Goal: Task Accomplishment & Management: Manage account settings

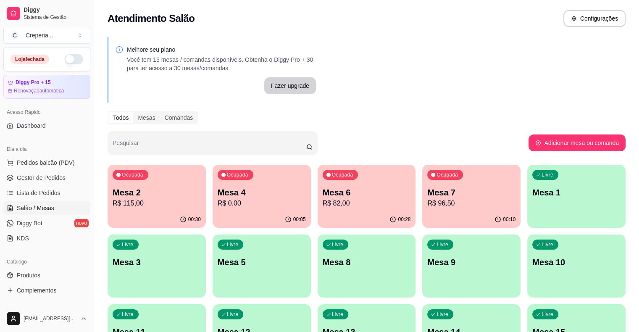
click at [224, 201] on p "R$ 0,00" at bounding box center [262, 203] width 88 height 10
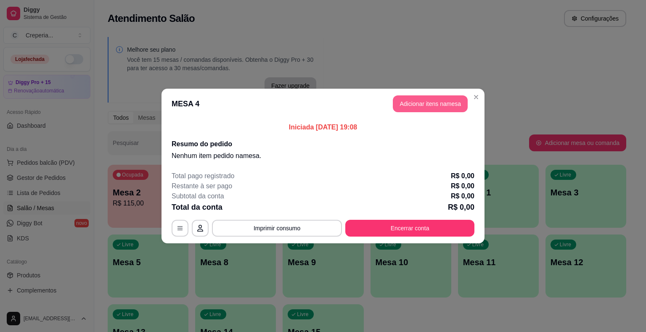
click at [420, 105] on button "Adicionar itens na mesa" at bounding box center [430, 103] width 75 height 17
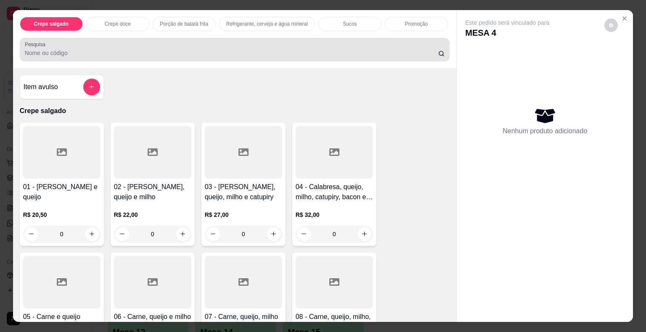
click at [56, 52] on input "Pesquisa" at bounding box center [231, 53] width 413 height 8
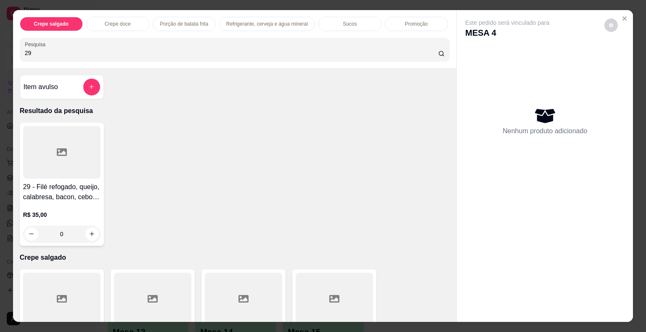
type input "29"
click at [48, 151] on div at bounding box center [61, 152] width 77 height 53
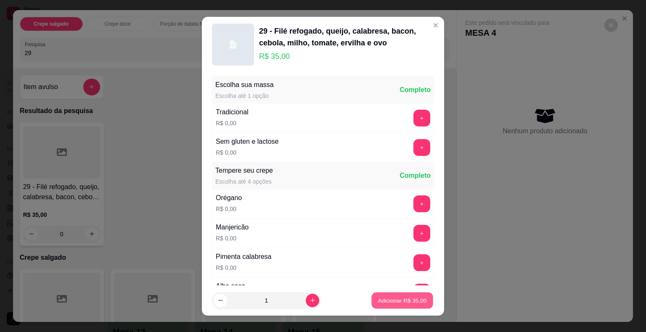
click at [419, 301] on button "Adicionar R$ 35,00" at bounding box center [402, 300] width 62 height 16
type input "1"
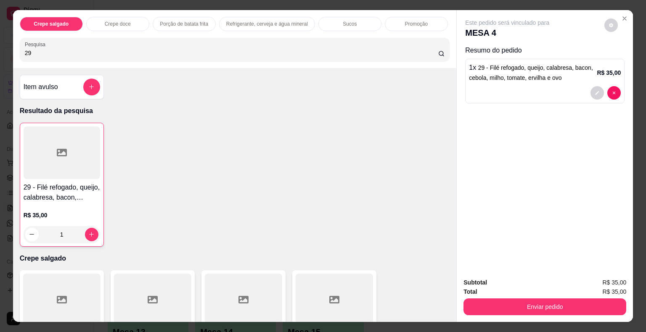
drag, startPoint x: 93, startPoint y: 53, endPoint x: 0, endPoint y: 56, distance: 93.3
click at [0, 56] on div "Crepe salgado Crepe doce Porção de batata frita Refrigerante, cerveja e água mi…" at bounding box center [323, 166] width 646 height 332
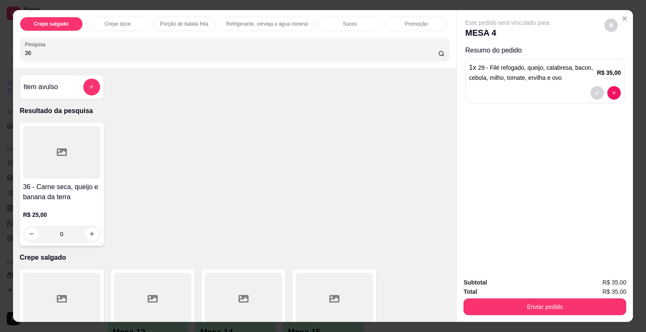
type input "36"
click at [50, 145] on div at bounding box center [61, 152] width 77 height 53
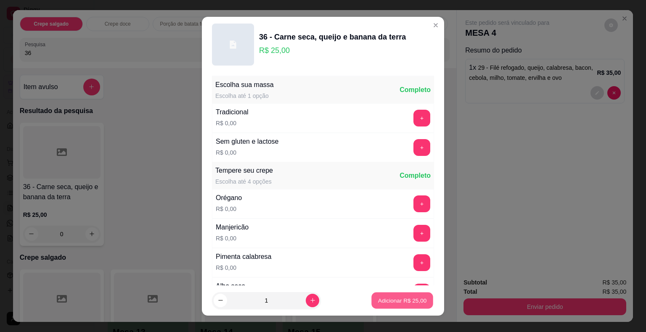
click at [396, 297] on p "Adicionar R$ 25,00" at bounding box center [402, 300] width 49 height 8
type input "1"
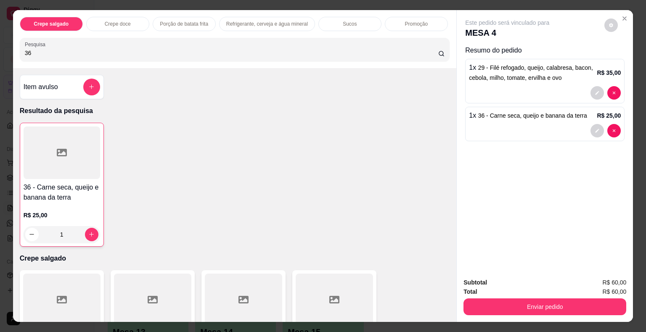
drag, startPoint x: 65, startPoint y: 47, endPoint x: 0, endPoint y: 50, distance: 64.8
click at [0, 50] on div "Crepe salgado Crepe doce Porção de batata frita Refrigerante, cerveja e água mi…" at bounding box center [323, 166] width 646 height 332
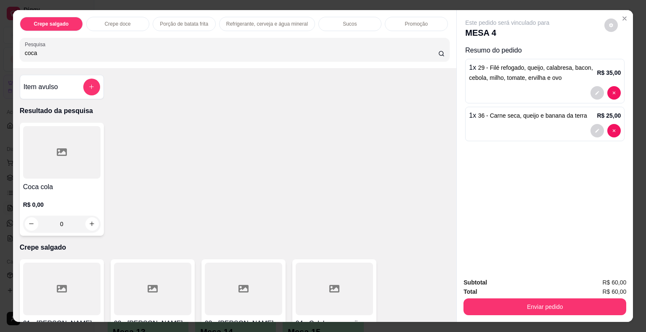
type input "coca"
click at [35, 166] on div at bounding box center [61, 152] width 77 height 53
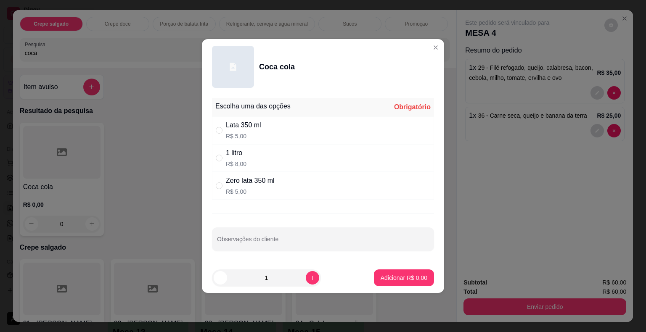
click at [242, 160] on p "R$ 8,00" at bounding box center [236, 164] width 21 height 8
radio input "true"
click at [382, 275] on p "Adicionar R$ 8,00" at bounding box center [403, 278] width 45 height 8
type input "1"
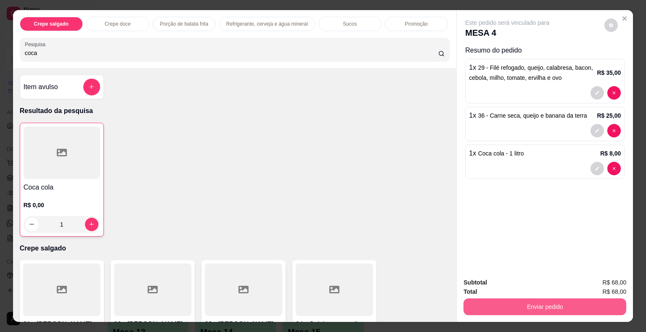
click at [481, 305] on button "Enviar pedido" at bounding box center [544, 306] width 163 height 17
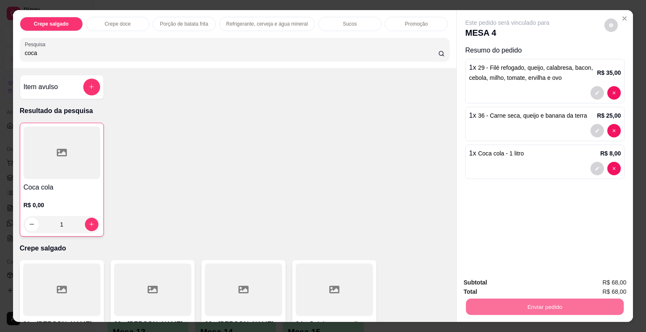
click at [481, 285] on button "Não registrar e enviar pedido" at bounding box center [516, 283] width 85 height 16
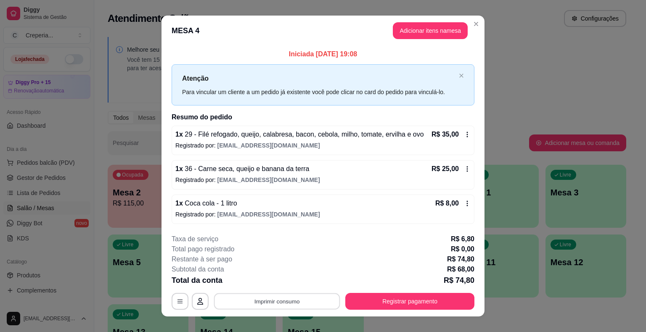
click at [298, 300] on button "Imprimir consumo" at bounding box center [277, 301] width 126 height 16
click at [292, 283] on button "IMPRESSORA" at bounding box center [276, 281] width 61 height 13
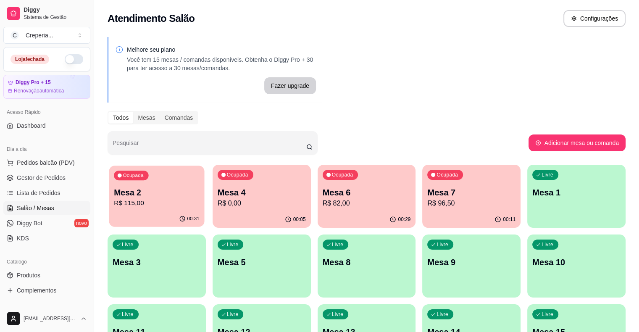
click at [145, 197] on p "Mesa 2" at bounding box center [157, 192] width 86 height 11
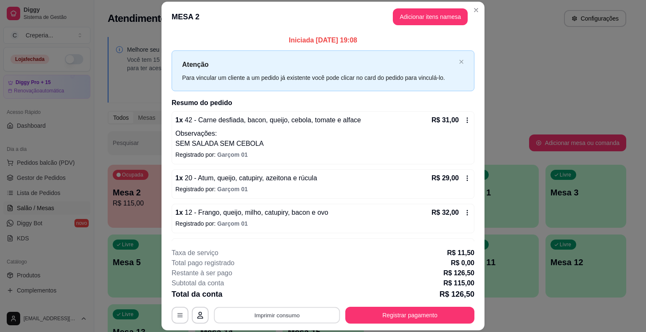
click at [254, 314] on button "Imprimir consumo" at bounding box center [277, 315] width 126 height 16
click at [252, 292] on button "IMPRESSORA" at bounding box center [276, 295] width 59 height 13
click at [373, 313] on button "Registrar pagamento" at bounding box center [409, 315] width 129 height 17
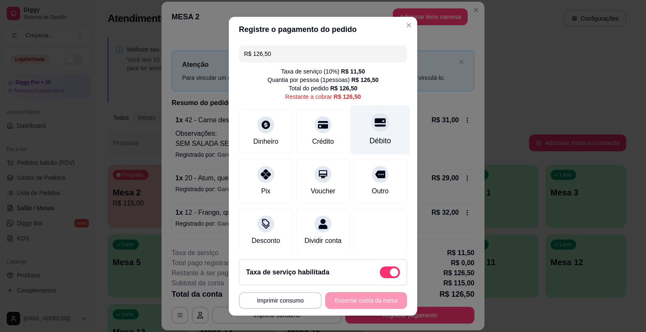
click at [361, 134] on div "Débito" at bounding box center [380, 129] width 59 height 49
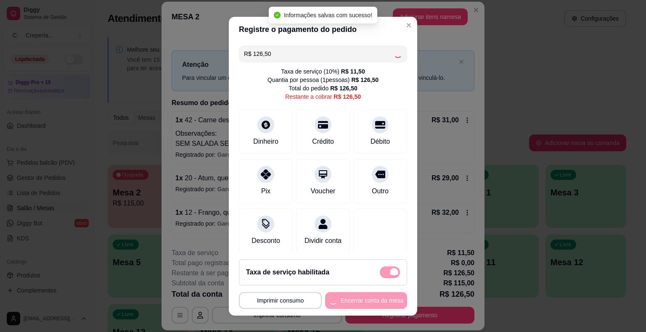
type input "R$ 0,00"
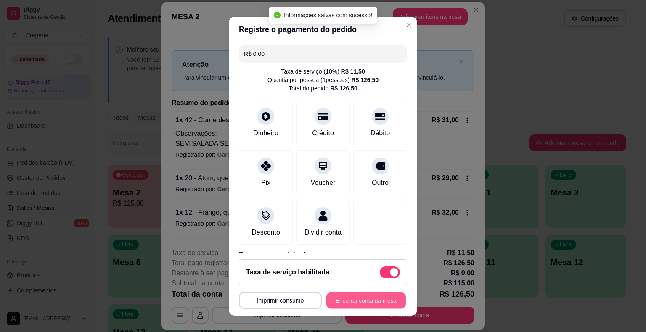
click at [338, 297] on button "Encerrar conta da mesa" at bounding box center [365, 300] width 79 height 16
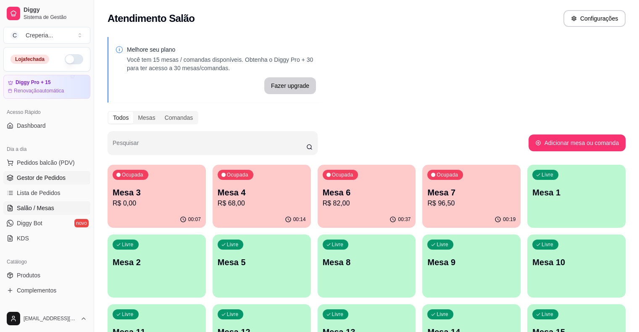
click at [50, 172] on link "Gestor de Pedidos" at bounding box center [46, 177] width 87 height 13
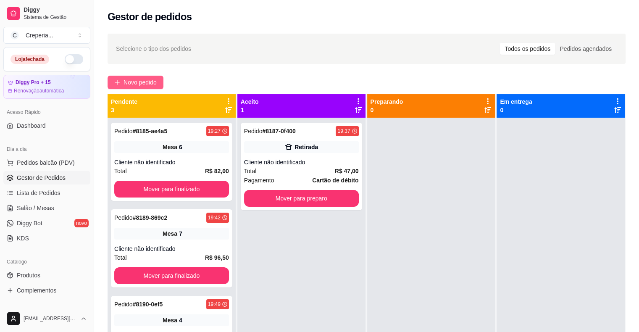
click at [145, 86] on span "Novo pedido" at bounding box center [140, 82] width 33 height 9
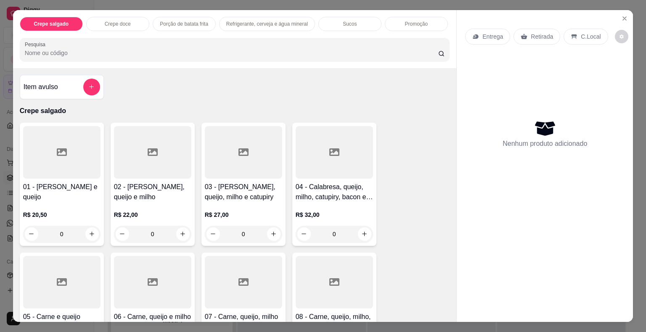
click at [192, 50] on input "Pesquisa" at bounding box center [231, 53] width 413 height 8
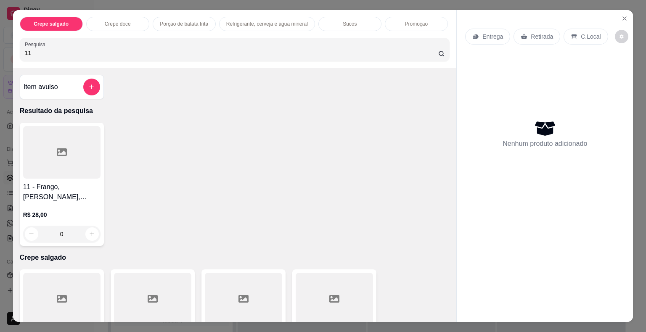
type input "11"
click at [66, 147] on div at bounding box center [61, 152] width 77 height 53
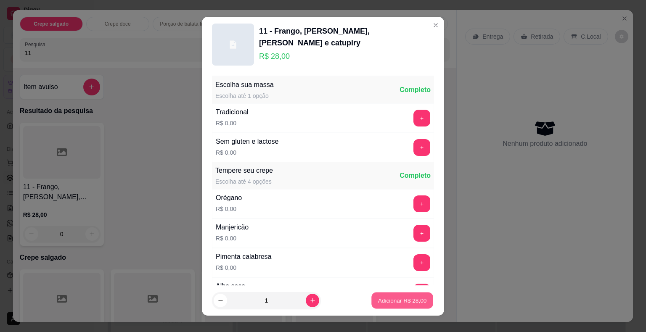
click at [378, 299] on p "Adicionar R$ 28,00" at bounding box center [402, 300] width 49 height 8
type input "1"
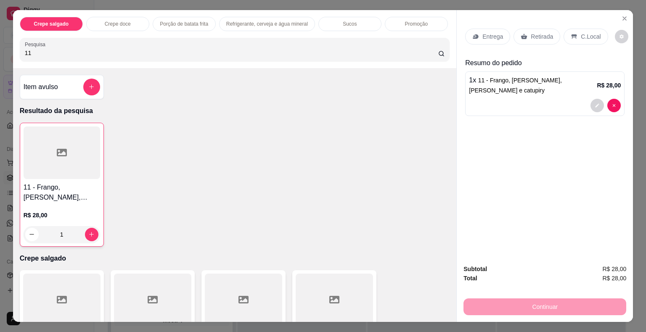
click at [537, 36] on p "Retirada" at bounding box center [541, 36] width 22 height 8
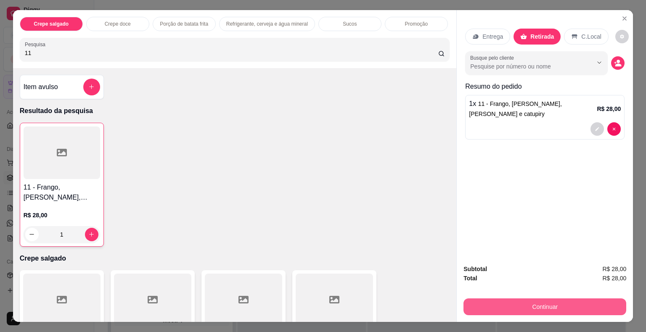
click at [529, 299] on button "Continuar" at bounding box center [544, 306] width 163 height 17
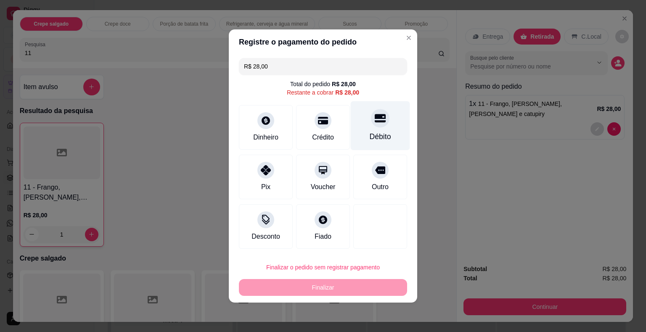
click at [377, 122] on icon at bounding box center [379, 118] width 11 height 8
type input "R$ 0,00"
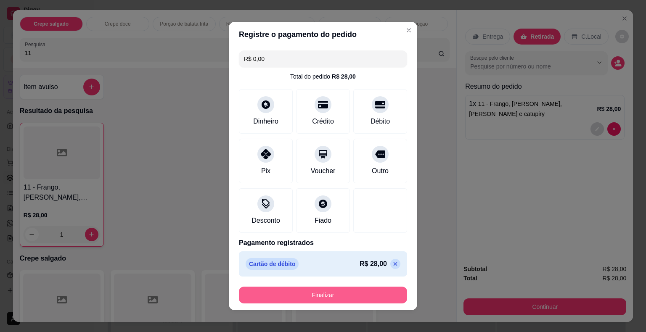
click at [351, 288] on button "Finalizar" at bounding box center [323, 295] width 168 height 17
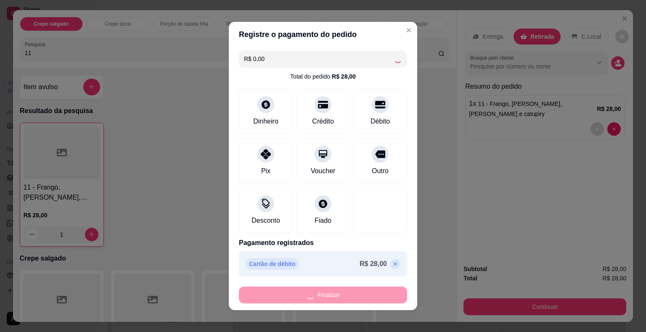
type input "0"
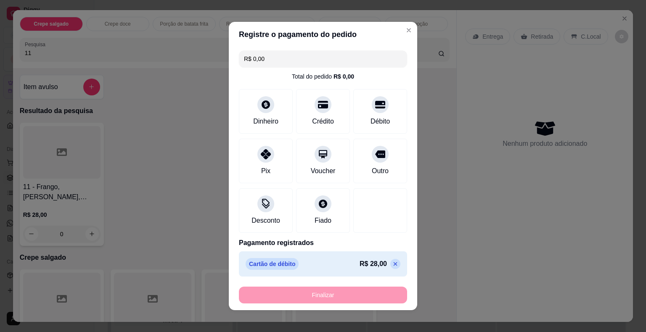
type input "-R$ 28,00"
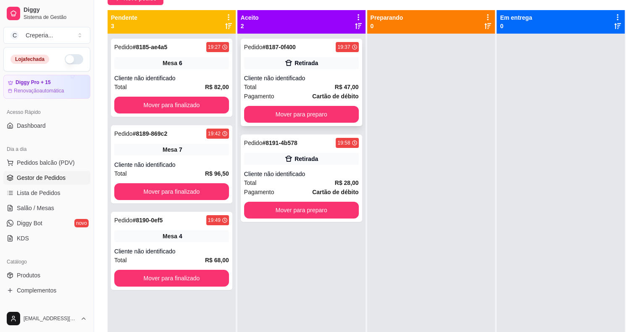
click at [286, 63] on icon at bounding box center [289, 63] width 8 height 8
click at [312, 156] on div "Retirada" at bounding box center [307, 159] width 24 height 8
click at [149, 222] on strong "# 8190-0ef5" at bounding box center [148, 220] width 30 height 7
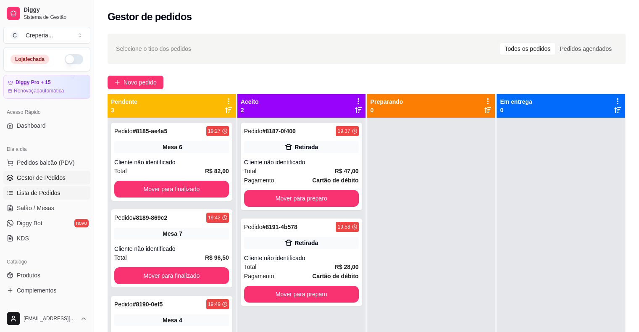
click at [54, 198] on link "Lista de Pedidos" at bounding box center [46, 192] width 87 height 13
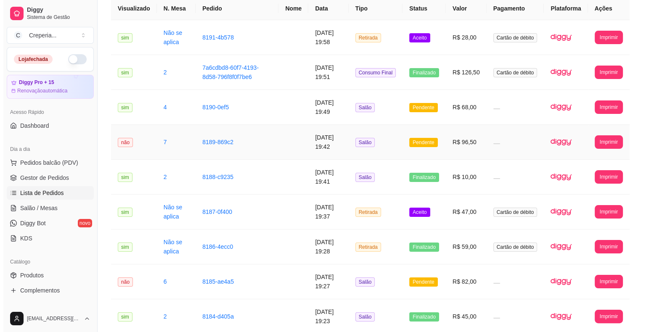
scroll to position [84, 0]
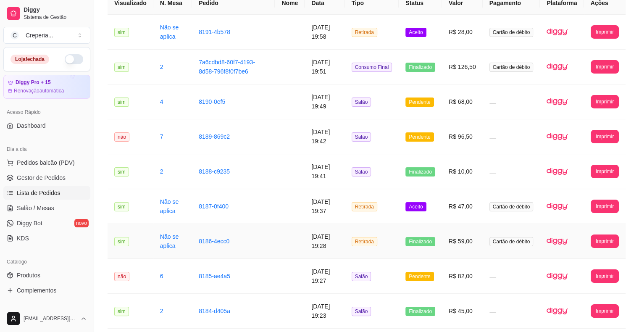
click at [398, 230] on td "Retirada" at bounding box center [372, 241] width 54 height 35
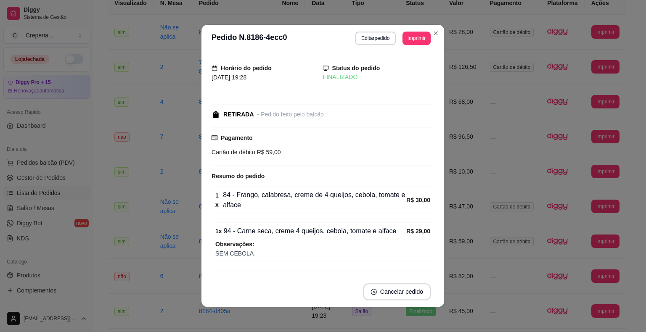
click at [394, 238] on div "1 x 94 - Carne seca, creme 4 queijos, cebola, tomate e alface R$ 29,00 Observaç…" at bounding box center [322, 242] width 222 height 40
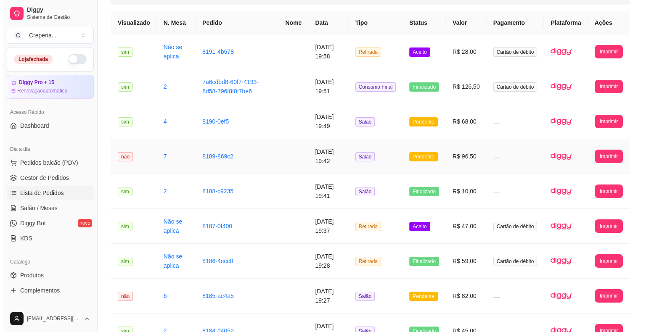
scroll to position [0, 0]
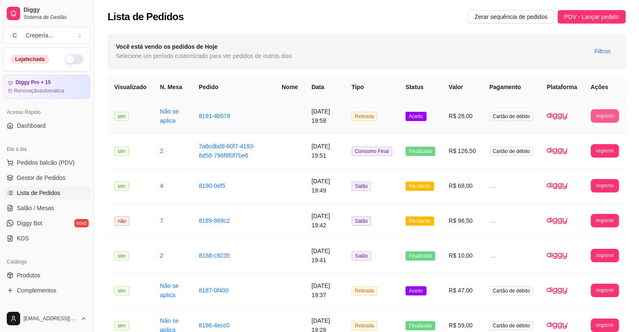
click at [603, 116] on button "Imprimir" at bounding box center [605, 115] width 28 height 13
click at [589, 144] on button "IMPRESSORA" at bounding box center [589, 145] width 61 height 13
click at [67, 208] on link "Salão / Mesas" at bounding box center [46, 207] width 87 height 13
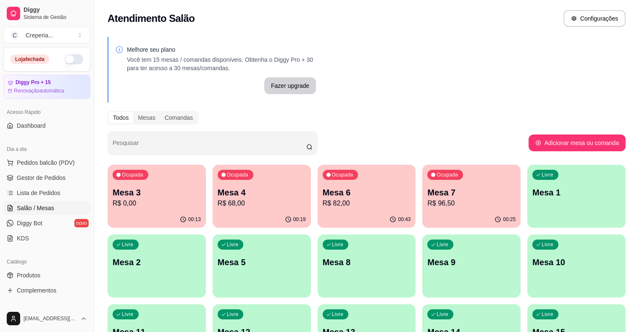
click at [422, 210] on div "Ocupada Mesa 7 R$ 96,50" at bounding box center [471, 188] width 98 height 47
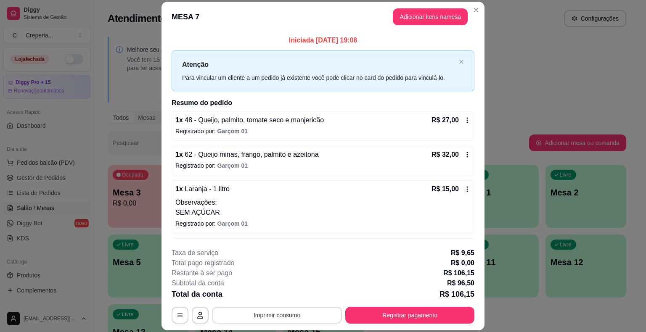
click at [272, 312] on button "Imprimir consumo" at bounding box center [277, 315] width 130 height 17
click at [259, 298] on button "IMPRESSORA" at bounding box center [276, 295] width 61 height 13
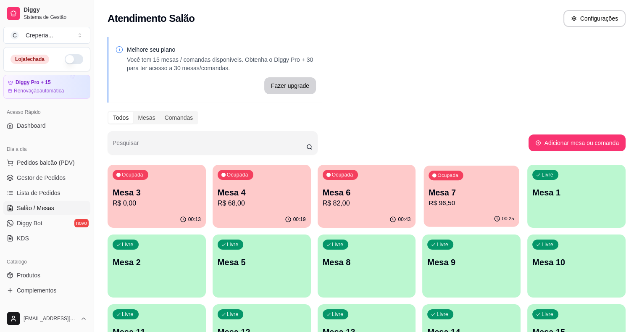
click at [429, 187] on p "Mesa 7" at bounding box center [472, 192] width 86 height 11
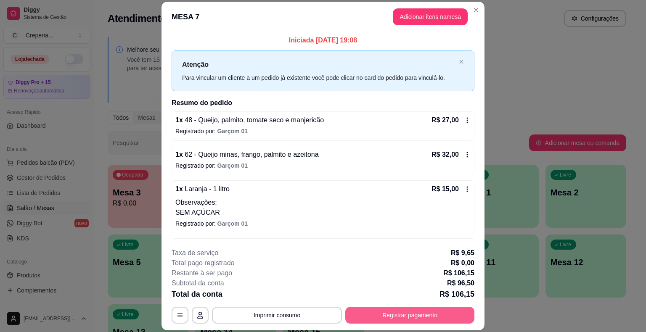
click at [411, 316] on button "Registrar pagamento" at bounding box center [409, 315] width 129 height 17
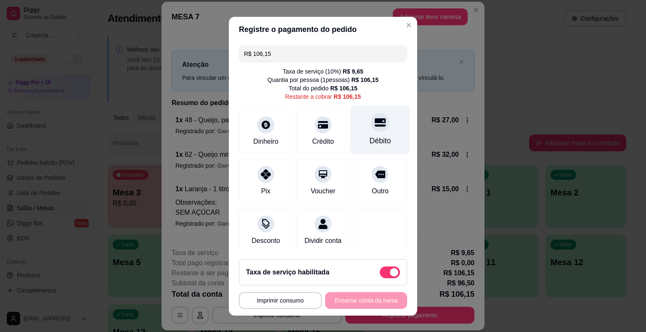
click at [373, 126] on div at bounding box center [380, 122] width 18 height 18
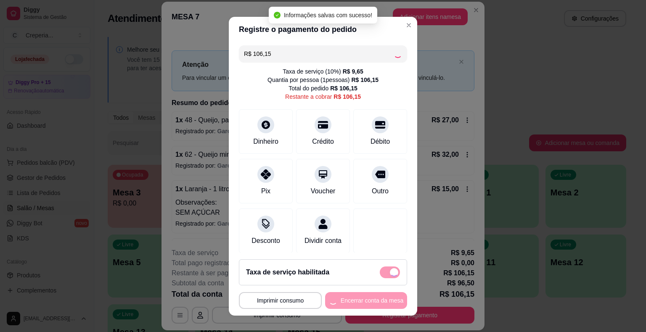
type input "R$ 0,00"
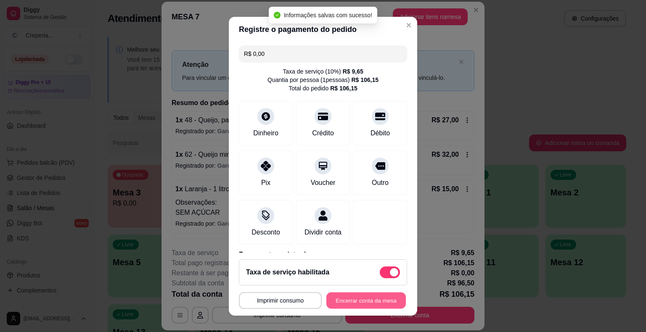
click at [360, 294] on button "Encerrar conta da mesa" at bounding box center [365, 300] width 79 height 16
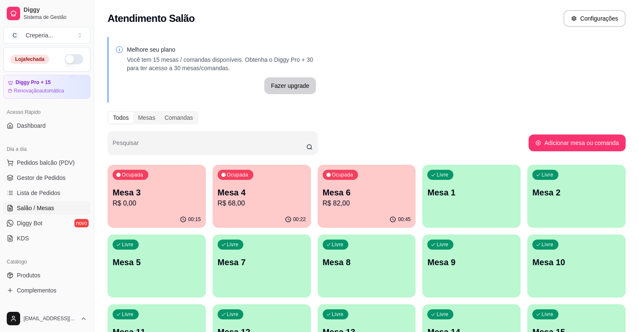
click at [322, 184] on div "Ocupada Mesa 6 R$ 82,00" at bounding box center [367, 188] width 98 height 47
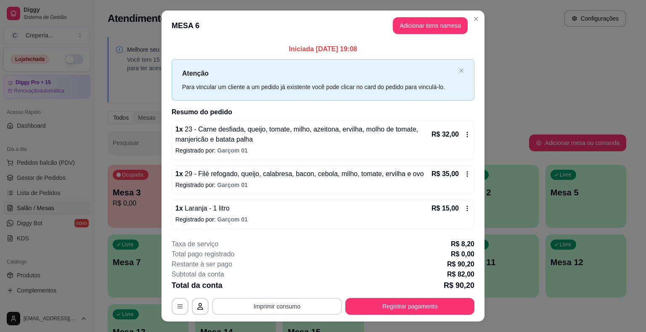
click at [253, 299] on button "Imprimir consumo" at bounding box center [277, 306] width 130 height 17
click at [256, 288] on button "IMPRESSORA" at bounding box center [276, 286] width 59 height 13
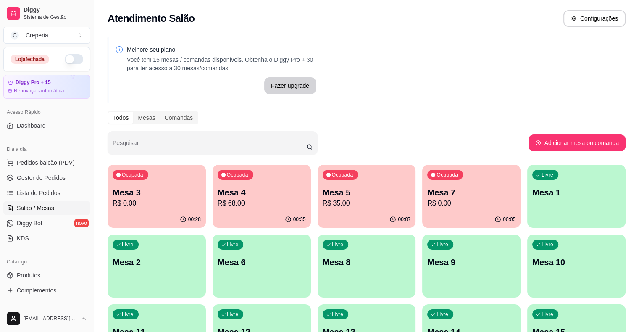
click at [323, 201] on p "R$ 35,00" at bounding box center [367, 203] width 88 height 10
click at [253, 194] on p "Mesa 4" at bounding box center [262, 192] width 86 height 11
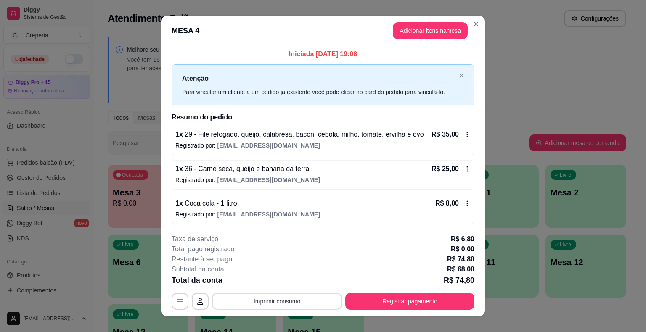
click at [271, 297] on button "Imprimir consumo" at bounding box center [277, 301] width 130 height 17
click at [280, 280] on button "IMPRESSORA" at bounding box center [276, 281] width 61 height 13
click at [418, 300] on button "Registrar pagamento" at bounding box center [409, 301] width 125 height 16
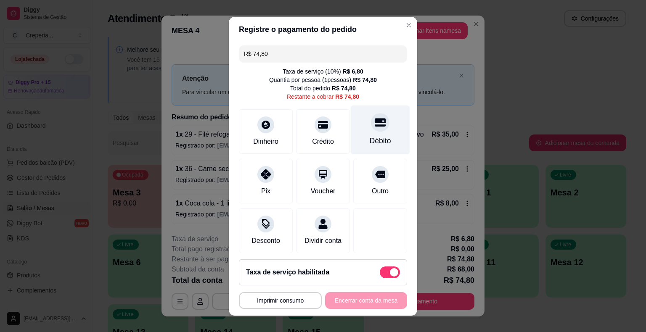
click at [374, 126] on icon at bounding box center [379, 122] width 11 height 11
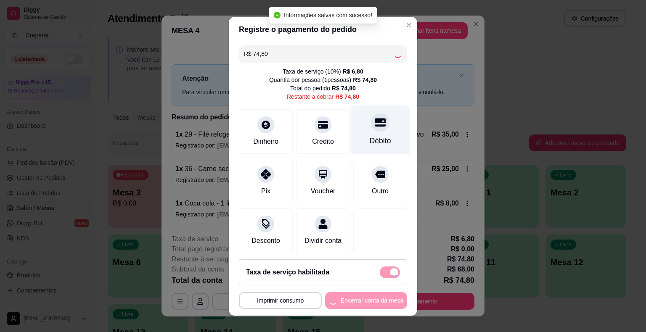
type input "R$ 0,00"
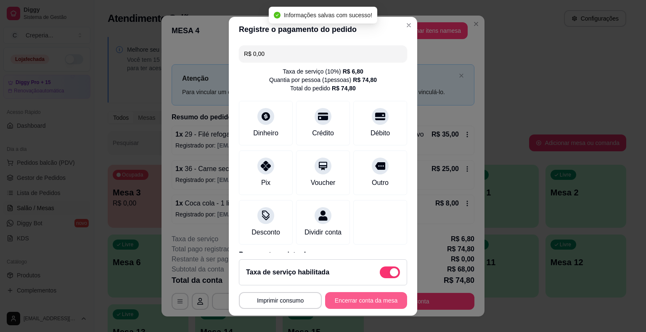
click at [367, 295] on button "Encerrar conta da mesa" at bounding box center [366, 300] width 82 height 17
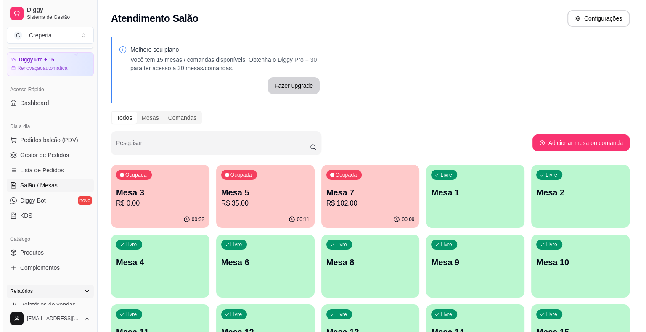
scroll to position [42, 0]
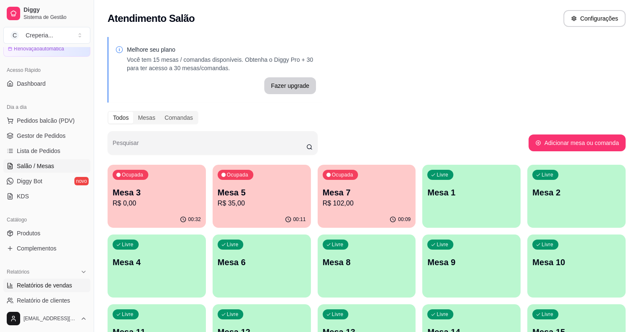
click at [64, 287] on span "Relatórios de vendas" at bounding box center [44, 285] width 55 height 8
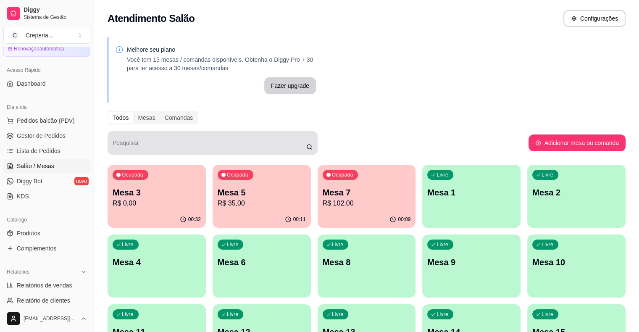
select select "ALL"
select select "0"
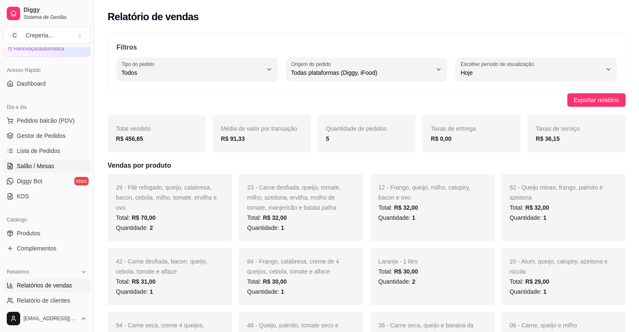
click at [51, 166] on span "Salão / Mesas" at bounding box center [35, 166] width 37 height 8
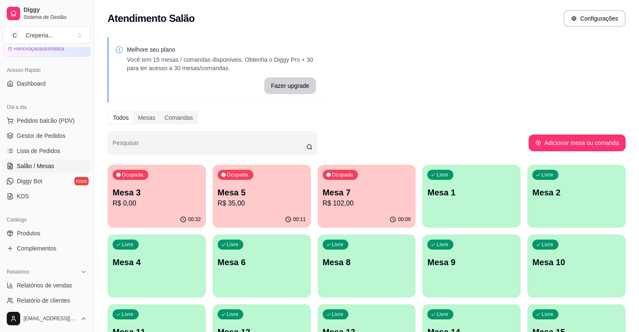
click at [229, 201] on p "R$ 35,00" at bounding box center [262, 203] width 88 height 10
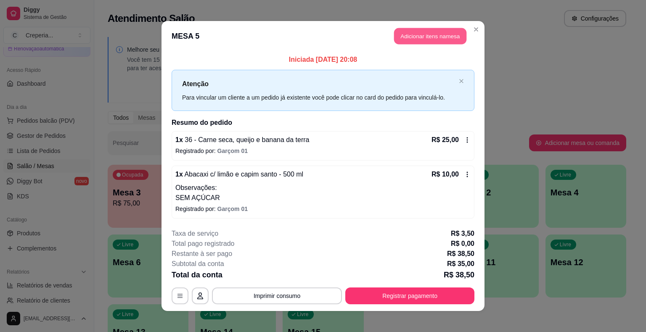
click at [420, 34] on button "Adicionar itens na mesa" at bounding box center [430, 36] width 72 height 16
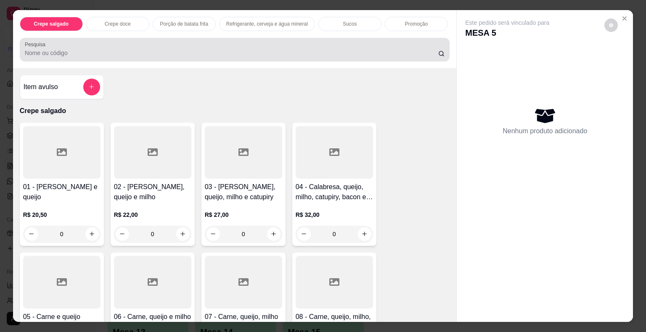
click at [160, 53] on input "Pesquisa" at bounding box center [231, 53] width 413 height 8
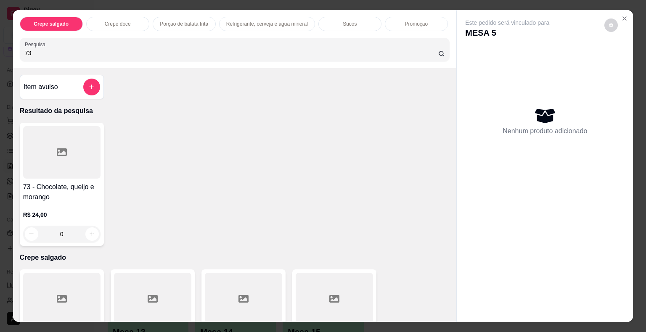
type input "73"
click at [66, 149] on div at bounding box center [61, 152] width 77 height 53
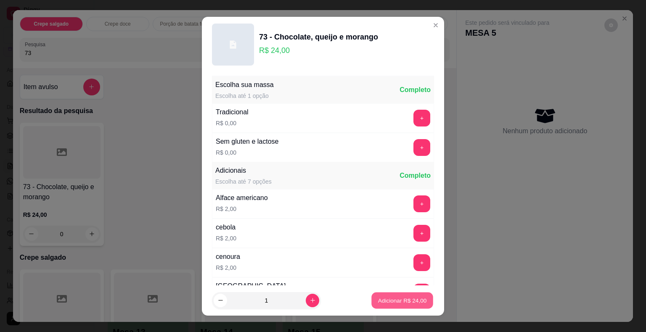
click at [382, 301] on p "Adicionar R$ 24,00" at bounding box center [402, 300] width 49 height 8
type input "1"
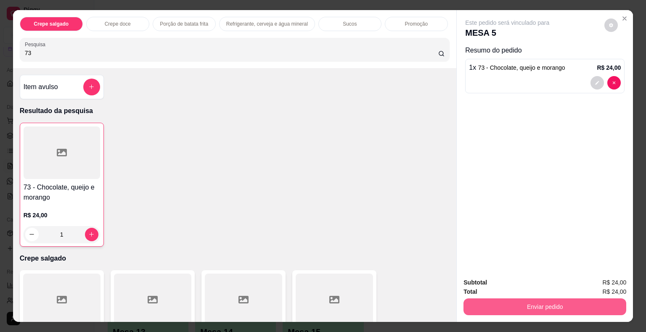
click at [506, 301] on button "Enviar pedido" at bounding box center [544, 306] width 163 height 17
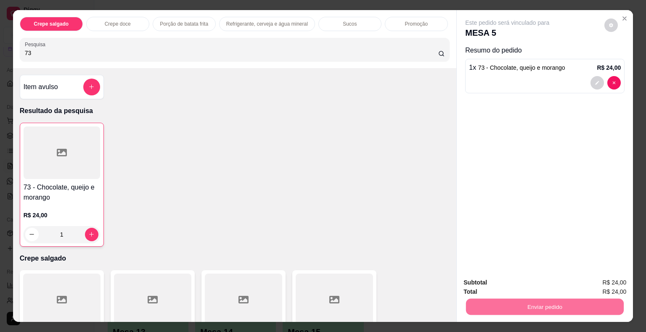
click at [499, 285] on button "Não registrar e enviar pedido" at bounding box center [516, 283] width 87 height 16
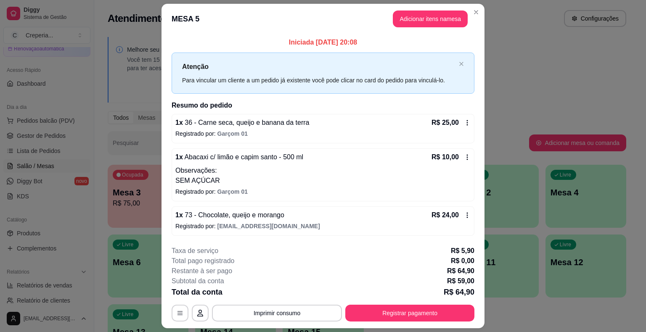
click at [291, 220] on div "1 x 73 - Chocolate, queijo e morango R$ 24,00 Registrado por: [EMAIL_ADDRESS][D…" at bounding box center [322, 220] width 303 height 29
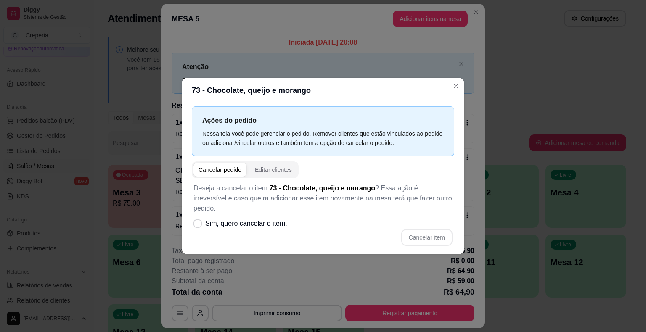
drag, startPoint x: 318, startPoint y: 248, endPoint x: 323, endPoint y: 277, distance: 29.9
click at [318, 248] on div "Ações do pedido Nessa tela você pode gerenciar o pedido. Remover clientes que e…" at bounding box center [323, 178] width 282 height 151
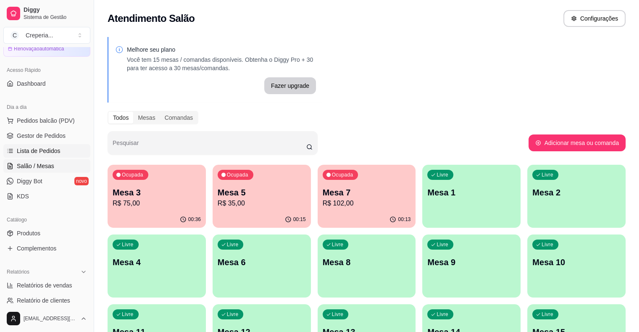
click at [43, 156] on link "Lista de Pedidos" at bounding box center [46, 150] width 87 height 13
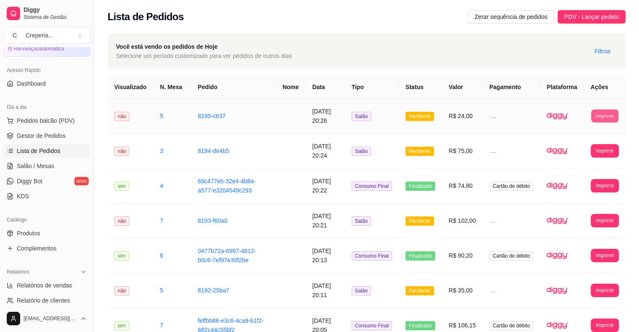
click at [601, 115] on button "Imprimir" at bounding box center [604, 115] width 27 height 13
click at [574, 145] on button "IMPRESSORA" at bounding box center [589, 145] width 59 height 13
click at [56, 170] on link "Salão / Mesas" at bounding box center [46, 165] width 87 height 13
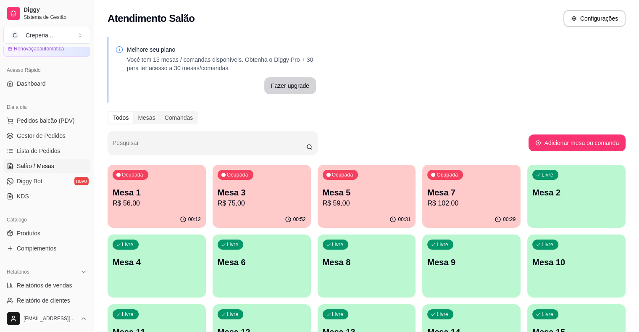
click at [323, 191] on p "Mesa 5" at bounding box center [367, 193] width 88 height 12
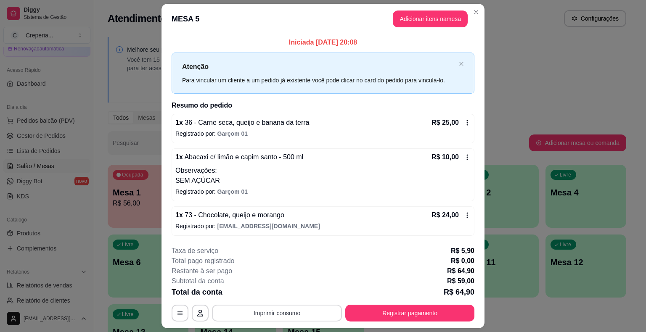
click at [261, 313] on button "Imprimir consumo" at bounding box center [277, 313] width 130 height 17
click at [269, 293] on button "IMPRESSORA" at bounding box center [276, 293] width 61 height 13
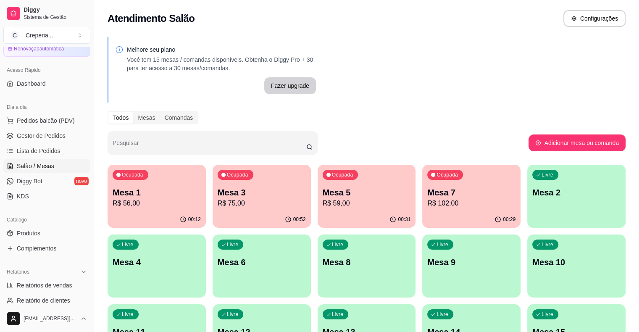
click at [428, 199] on p "R$ 102,00" at bounding box center [471, 203] width 88 height 10
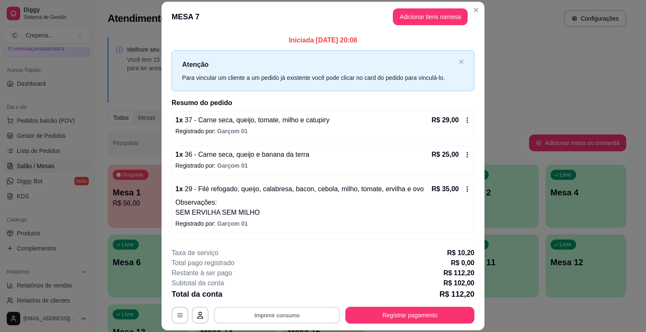
click at [289, 313] on button "Imprimir consumo" at bounding box center [277, 315] width 126 height 16
click at [284, 295] on button "IMPRESSORA" at bounding box center [276, 295] width 59 height 13
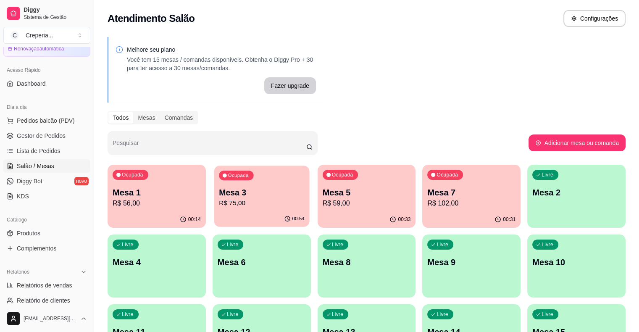
click at [238, 190] on p "Mesa 3" at bounding box center [262, 192] width 86 height 11
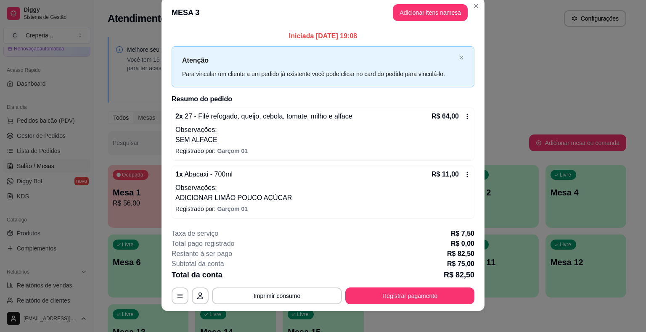
scroll to position [17, 0]
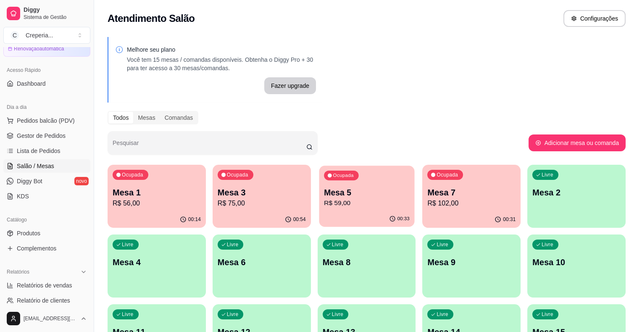
click at [335, 195] on p "Mesa 5" at bounding box center [367, 192] width 86 height 11
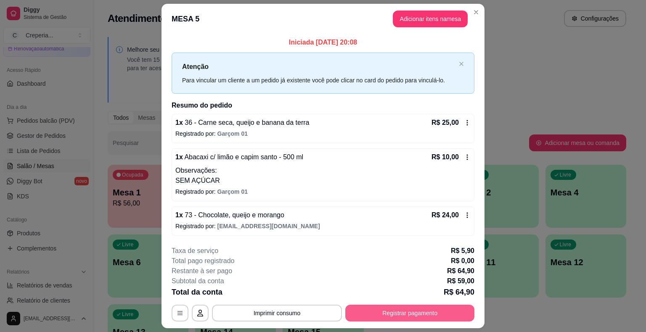
click at [403, 309] on button "Registrar pagamento" at bounding box center [409, 313] width 129 height 17
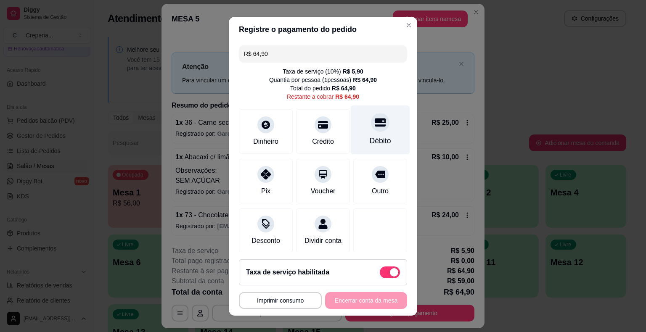
click at [373, 128] on div at bounding box center [380, 122] width 18 height 18
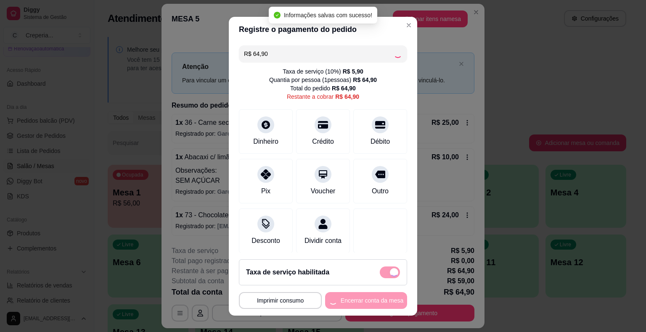
type input "R$ 0,00"
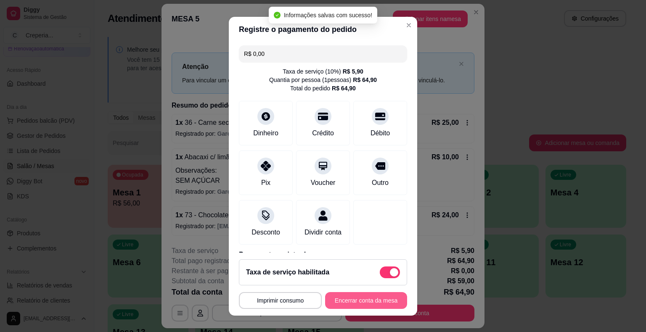
click at [382, 302] on button "Encerrar conta da mesa" at bounding box center [366, 300] width 82 height 17
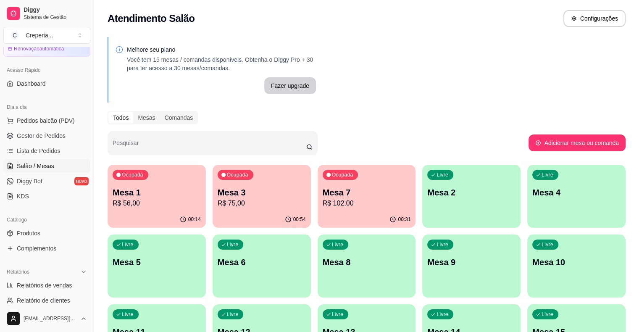
click at [328, 184] on div "Ocupada Mesa 7 R$ 102,00" at bounding box center [367, 188] width 98 height 47
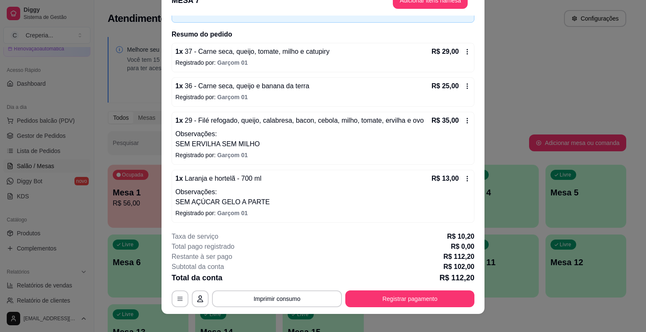
scroll to position [25, 0]
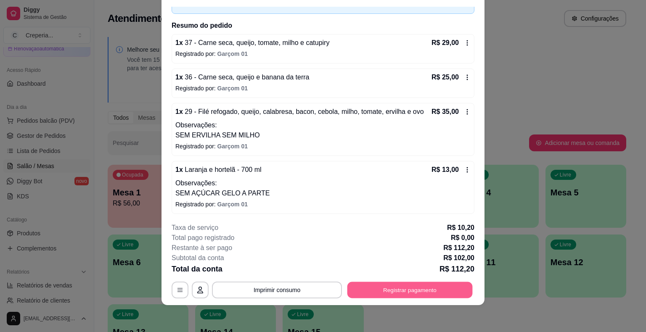
click at [383, 288] on button "Registrar pagamento" at bounding box center [409, 290] width 125 height 16
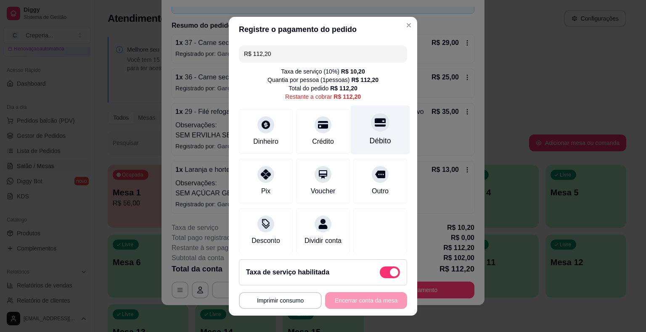
click at [356, 130] on div "Débito" at bounding box center [380, 129] width 59 height 49
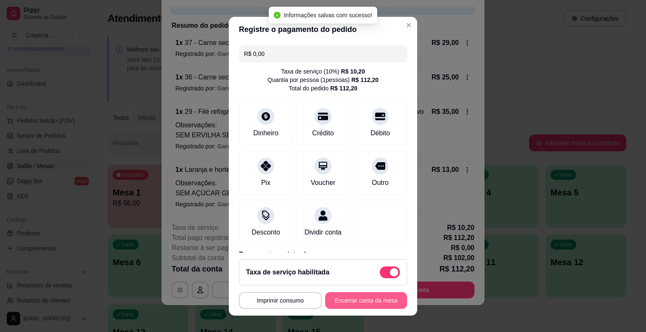
type input "R$ 0,00"
click at [351, 296] on button "Encerrar conta da mesa" at bounding box center [366, 300] width 82 height 17
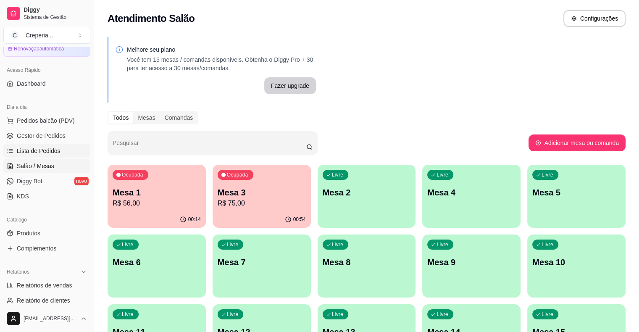
click at [28, 149] on span "Lista de Pedidos" at bounding box center [39, 151] width 44 height 8
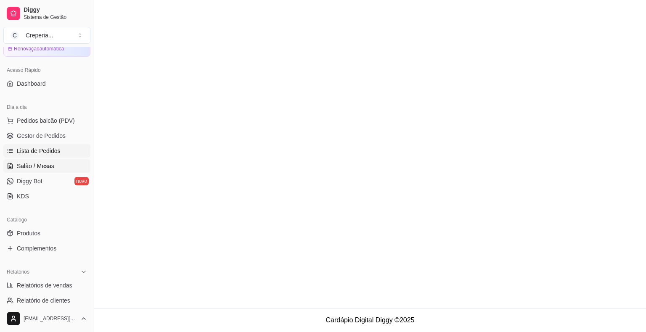
click at [30, 166] on span "Salão / Mesas" at bounding box center [35, 166] width 37 height 8
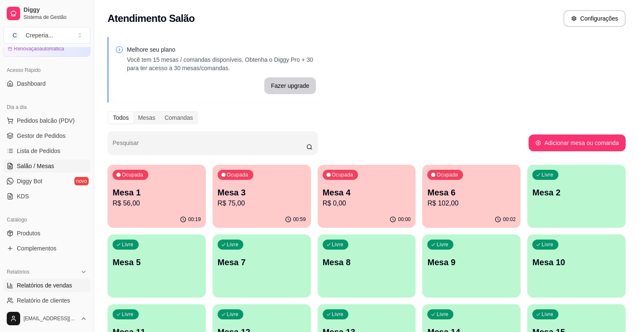
click at [55, 285] on span "Relatórios de vendas" at bounding box center [44, 285] width 55 height 8
select select "ALL"
select select "0"
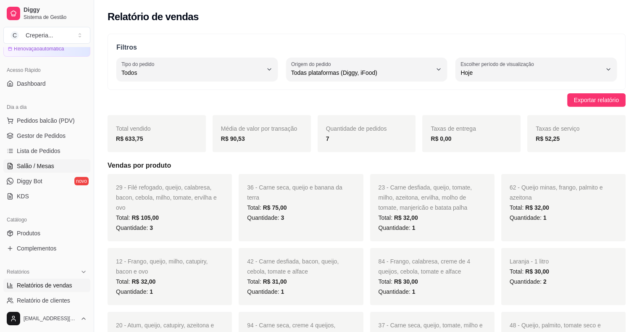
click at [45, 166] on span "Salão / Mesas" at bounding box center [35, 166] width 37 height 8
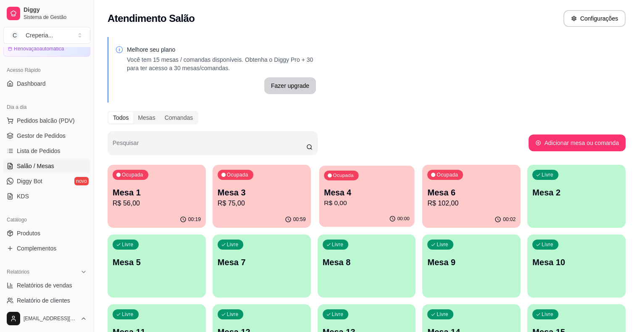
click at [324, 199] on p "R$ 0,00" at bounding box center [367, 203] width 86 height 10
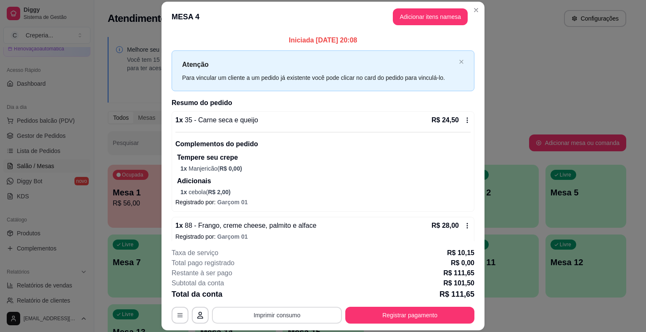
click at [270, 311] on button "Imprimir consumo" at bounding box center [277, 315] width 130 height 17
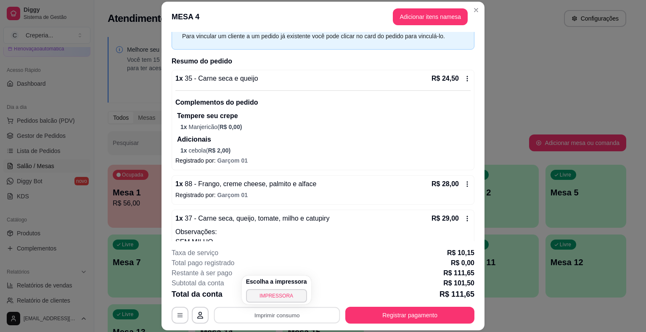
scroll to position [42, 0]
click at [545, 296] on div "MESA 4 Adicionar itens na mesa Iniciada [DATE] 20:08 Atenção Para vincular um c…" at bounding box center [323, 166] width 646 height 332
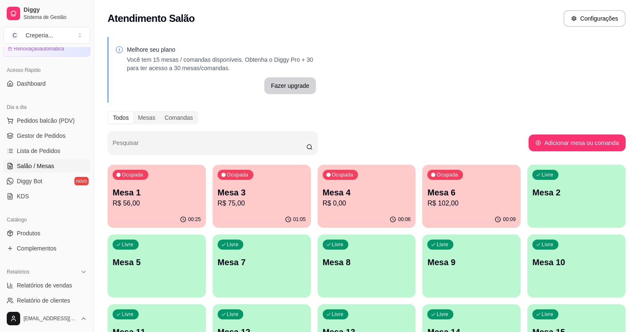
click at [243, 185] on div "Ocupada Mesa 3 R$ 75,00" at bounding box center [262, 188] width 98 height 47
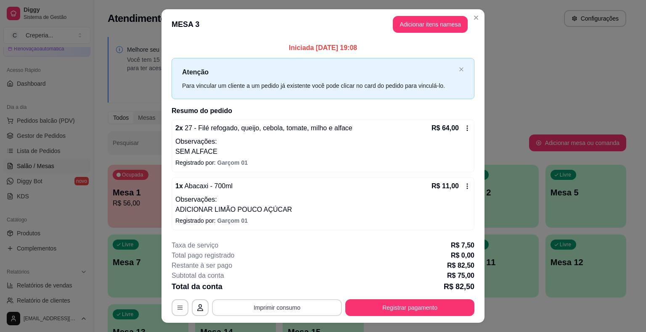
click at [254, 305] on button "Imprimir consumo" at bounding box center [277, 307] width 130 height 17
click at [258, 289] on button "IMPRESSORA" at bounding box center [276, 287] width 61 height 13
click at [434, 308] on button "Registrar pagamento" at bounding box center [409, 307] width 125 height 16
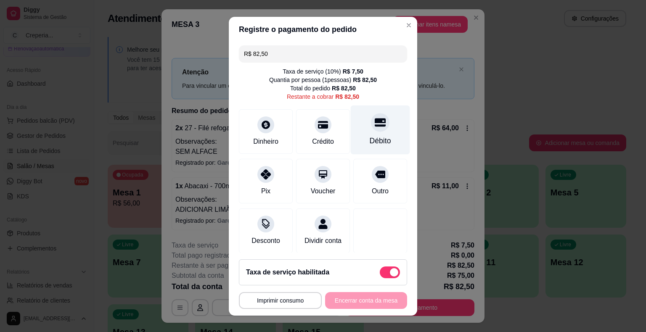
click at [377, 133] on div "Débito" at bounding box center [380, 129] width 59 height 49
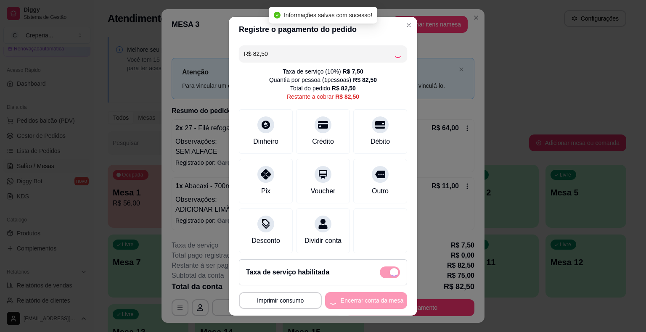
type input "R$ 0,00"
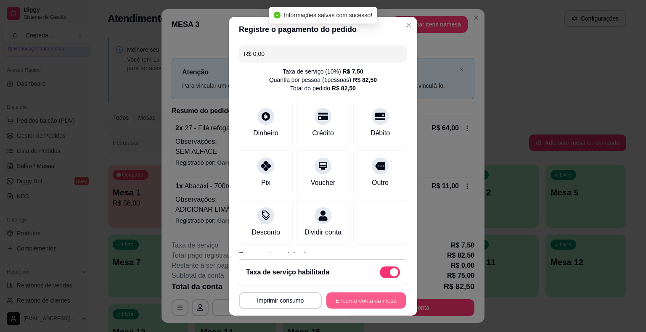
click at [377, 299] on button "Encerrar conta da mesa" at bounding box center [365, 300] width 79 height 16
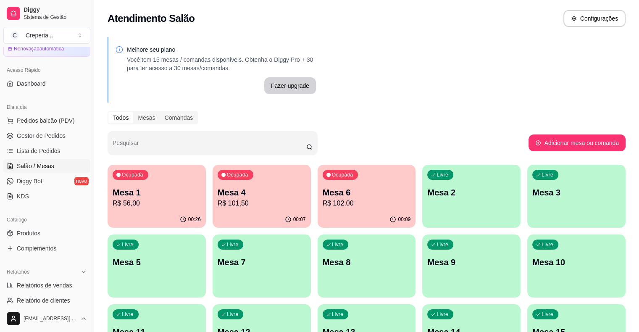
click at [422, 200] on div "Livre Mesa 2" at bounding box center [471, 191] width 98 height 53
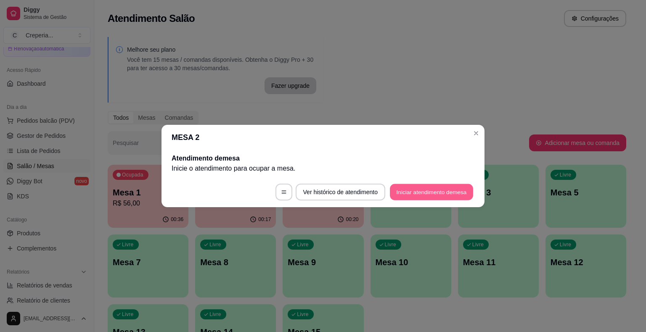
click at [432, 199] on button "Iniciar atendimento de mesa" at bounding box center [431, 192] width 83 height 16
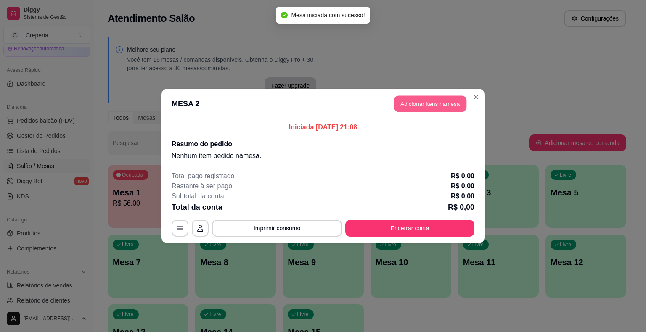
click at [443, 102] on button "Adicionar itens na mesa" at bounding box center [430, 104] width 72 height 16
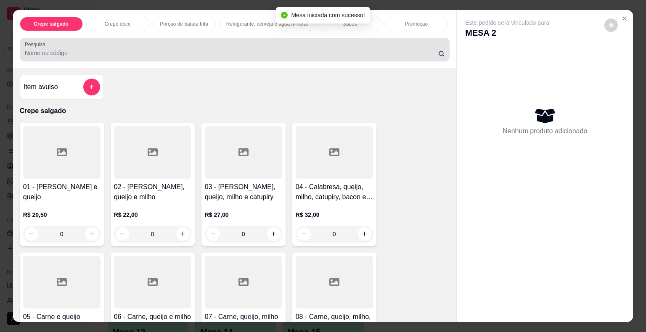
click at [170, 56] on div "Pesquisa" at bounding box center [235, 50] width 430 height 24
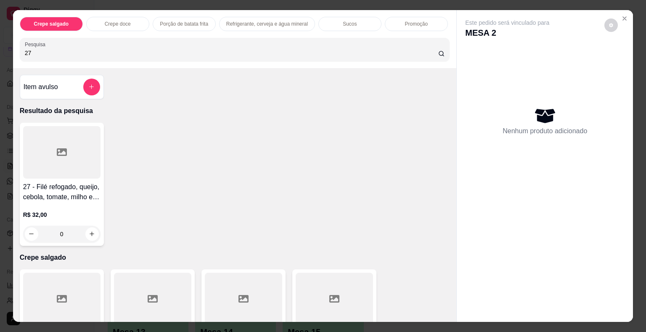
type input "27"
drag, startPoint x: 34, startPoint y: 170, endPoint x: 45, endPoint y: 163, distance: 14.0
click at [45, 163] on div at bounding box center [61, 152] width 77 height 53
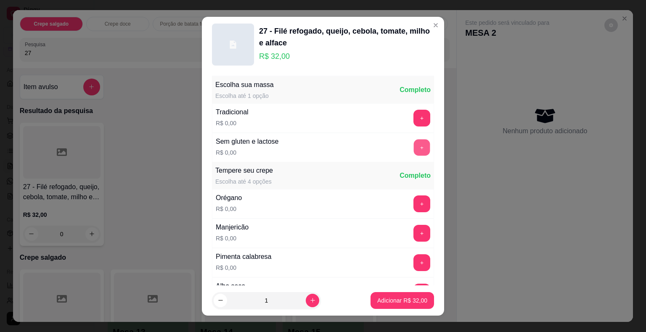
click at [414, 143] on button "+" at bounding box center [422, 147] width 16 height 16
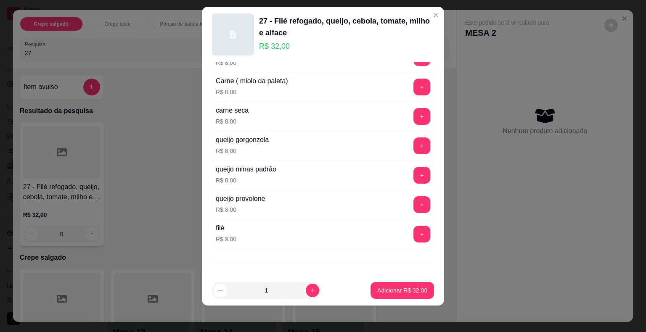
scroll to position [1485, 0]
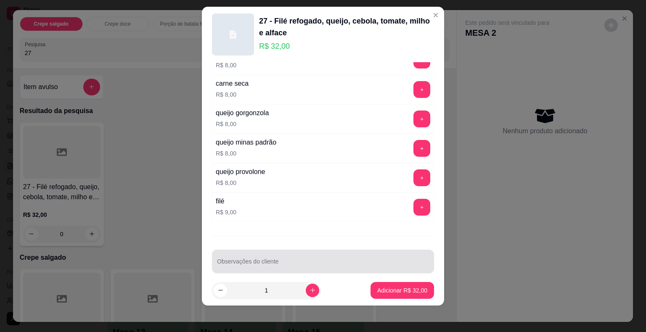
click at [282, 250] on div "Observações do cliente" at bounding box center [323, 262] width 222 height 24
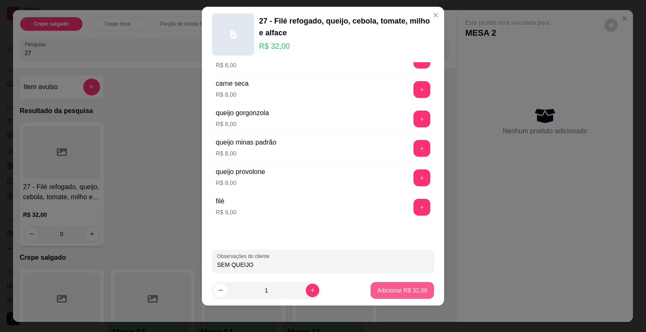
type input "SEM QUEIJO"
click at [391, 273] on section "27 - Filé refogado, queijo, cebola, tomate, milho e alface R$ 32,00 Escolha sua…" at bounding box center [323, 156] width 242 height 299
click at [385, 283] on button "Adicionar R$ 32,00" at bounding box center [402, 290] width 62 height 16
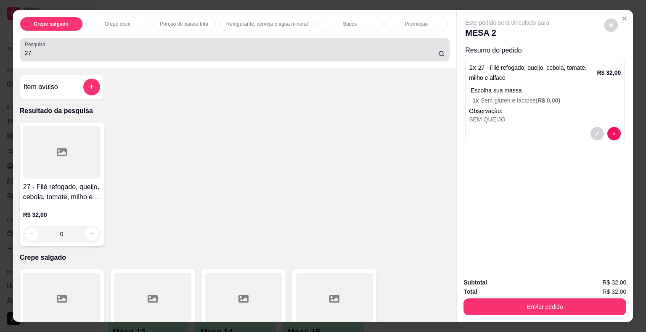
click at [81, 55] on div "Pesquisa 27" at bounding box center [235, 50] width 430 height 24
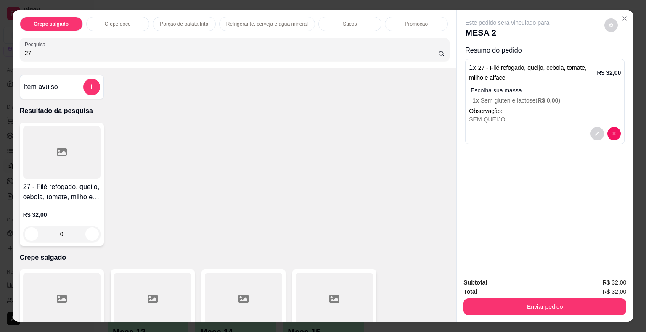
type input "2"
type input "36"
click at [47, 176] on div "36 - Carne seca, queijo e banana da terra R$ 25,00 0" at bounding box center [62, 184] width 84 height 123
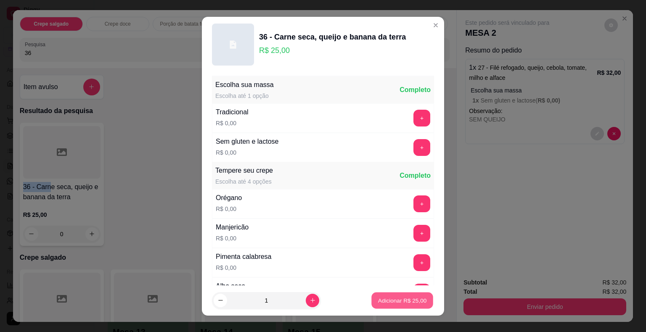
click at [382, 295] on button "Adicionar R$ 25,00" at bounding box center [402, 300] width 62 height 16
type input "1"
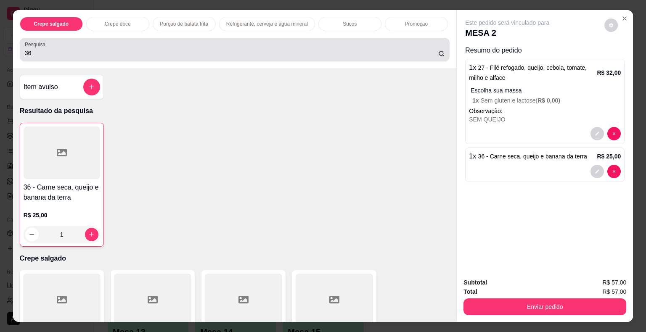
click at [84, 49] on input "36" at bounding box center [231, 53] width 413 height 8
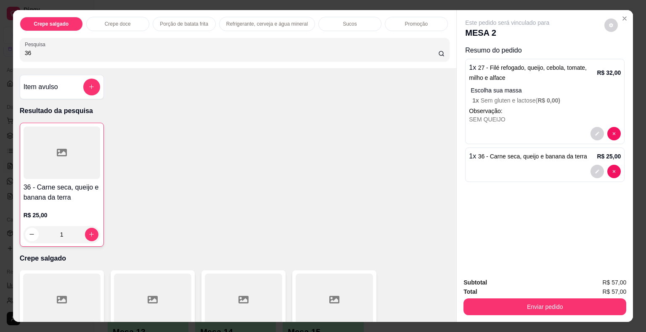
type input "3"
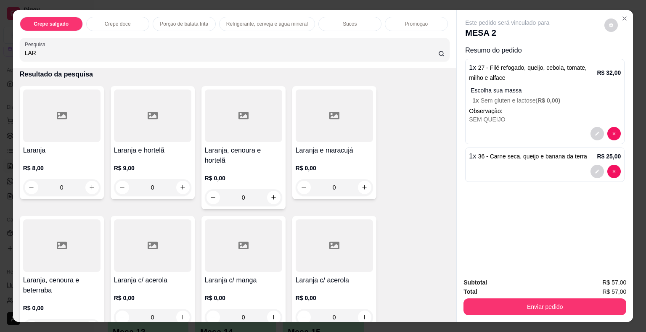
scroll to position [84, 0]
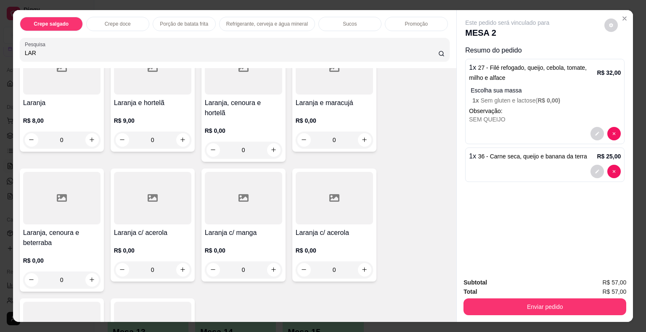
type input "LAR"
click at [50, 190] on div at bounding box center [61, 198] width 77 height 53
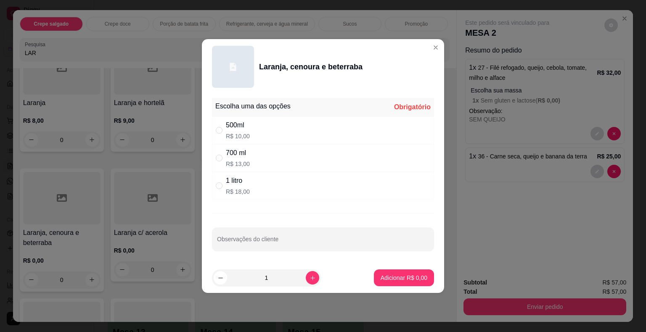
drag, startPoint x: 216, startPoint y: 160, endPoint x: 247, endPoint y: 177, distance: 35.4
click at [220, 160] on input "" at bounding box center [219, 158] width 7 height 7
radio input "true"
click at [385, 277] on p "Adicionar R$ 13,00" at bounding box center [402, 278] width 50 height 8
type input "1"
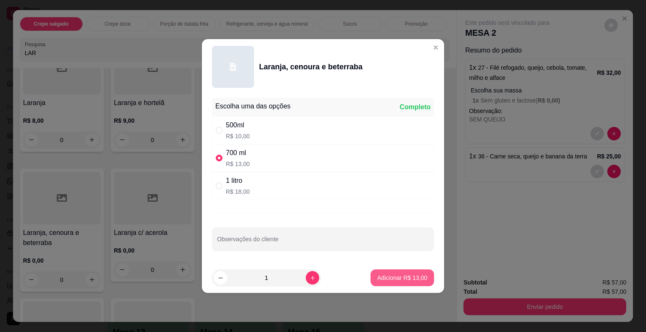
type input "1"
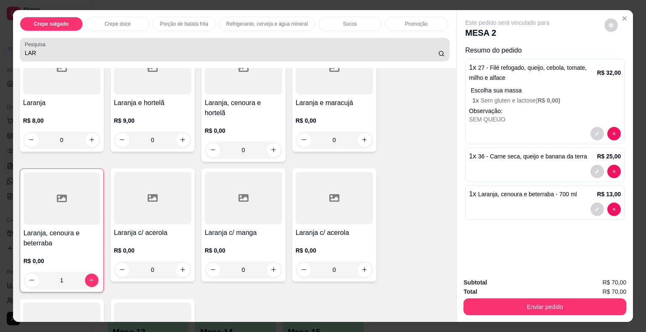
click at [111, 44] on div "LAR" at bounding box center [235, 49] width 420 height 17
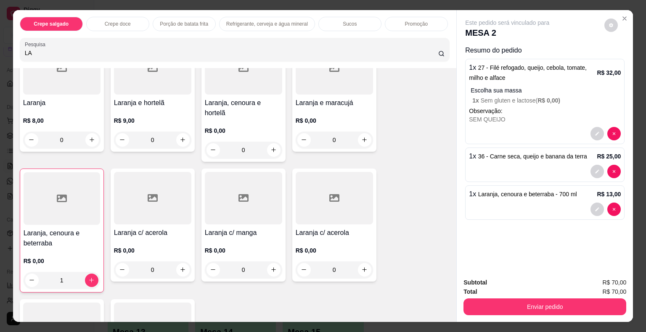
type input "L"
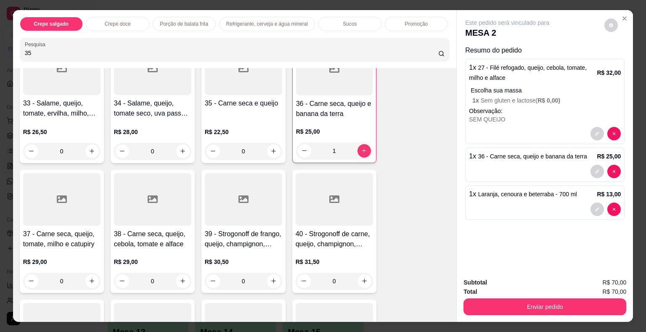
scroll to position [1259, 0]
type input "35"
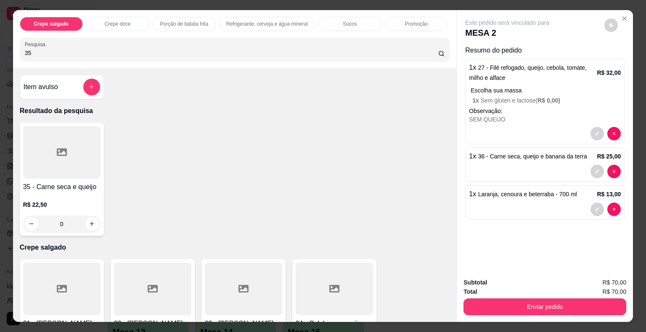
scroll to position [6, 0]
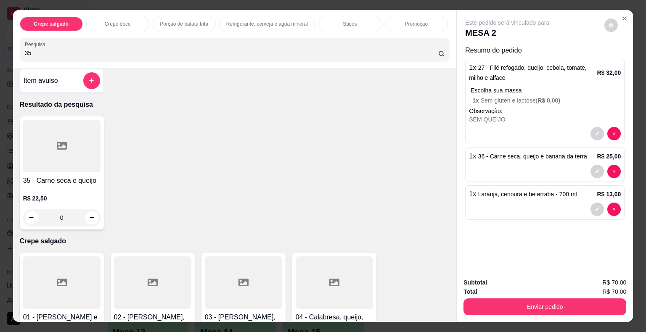
drag, startPoint x: 72, startPoint y: 145, endPoint x: 78, endPoint y: 139, distance: 8.6
click at [78, 139] on div at bounding box center [61, 146] width 77 height 53
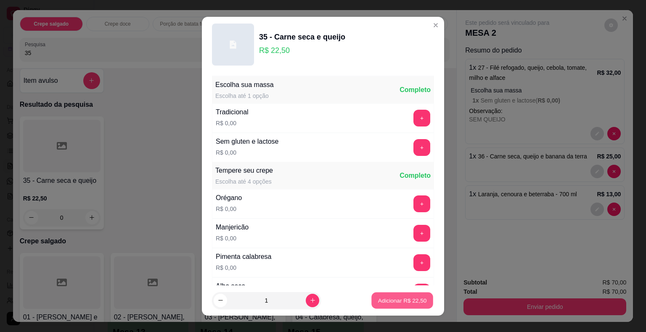
click at [393, 292] on button "Adicionar R$ 22,50" at bounding box center [402, 300] width 62 height 16
type input "1"
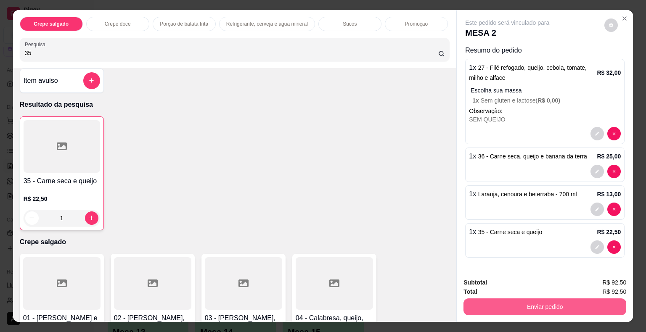
click at [510, 302] on button "Enviar pedido" at bounding box center [544, 306] width 163 height 17
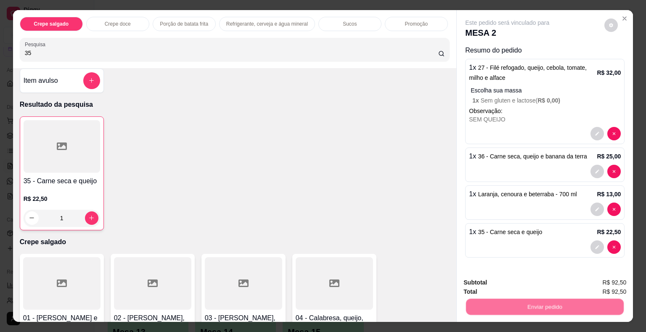
click at [486, 285] on button "Não registrar e enviar pedido" at bounding box center [516, 283] width 85 height 16
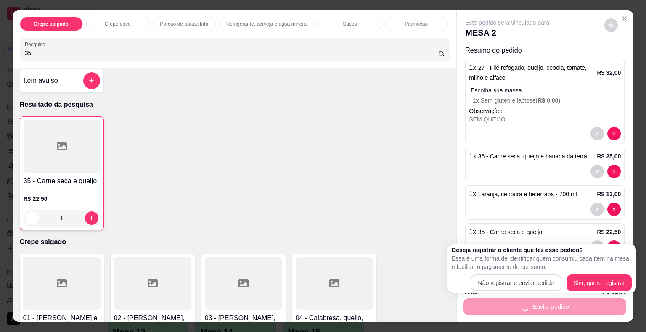
drag, startPoint x: 485, startPoint y: 287, endPoint x: 479, endPoint y: 285, distance: 6.2
click at [484, 287] on div "Total R$ 92,50" at bounding box center [544, 291] width 163 height 9
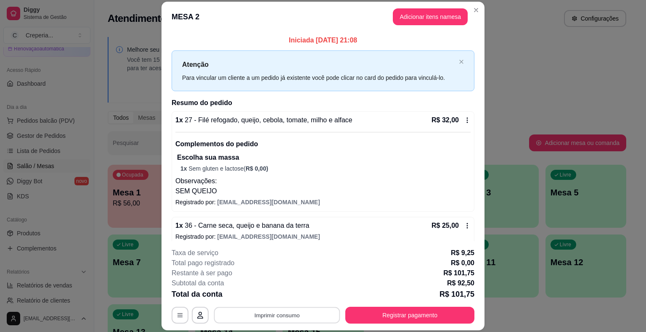
click at [267, 314] on button "Imprimir consumo" at bounding box center [277, 315] width 126 height 16
drag, startPoint x: 262, startPoint y: 309, endPoint x: 266, endPoint y: 299, distance: 10.2
click at [261, 294] on div "Escolha a impressora IMPRESSORA" at bounding box center [276, 290] width 69 height 29
click at [266, 299] on button "IMPRESSORA" at bounding box center [276, 295] width 61 height 13
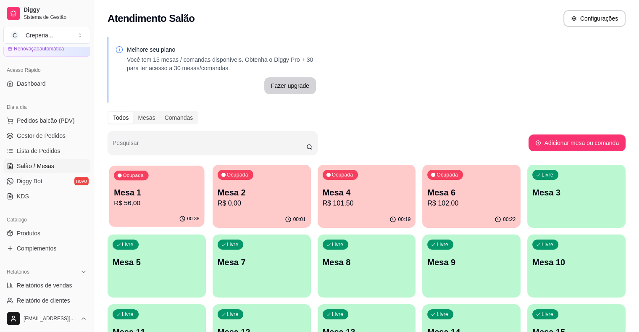
click at [143, 191] on p "Mesa 1" at bounding box center [157, 192] width 86 height 11
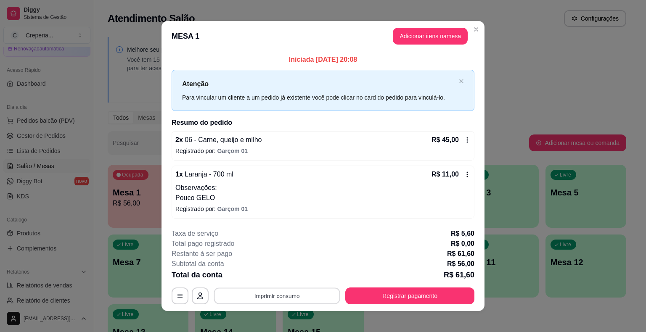
click at [268, 295] on button "Imprimir consumo" at bounding box center [277, 295] width 126 height 16
click at [271, 277] on button "IMPRESSORA" at bounding box center [276, 275] width 61 height 13
click at [402, 295] on button "Registrar pagamento" at bounding box center [409, 295] width 125 height 16
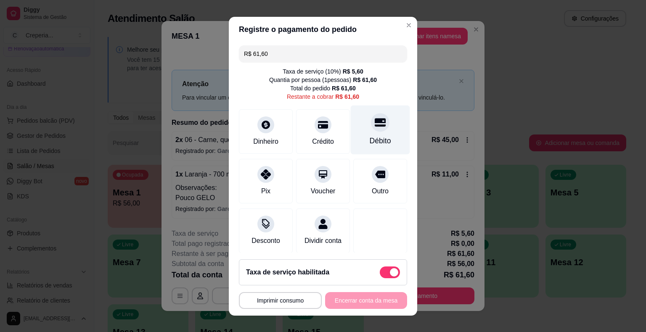
click at [369, 137] on div "Débito" at bounding box center [379, 140] width 21 height 11
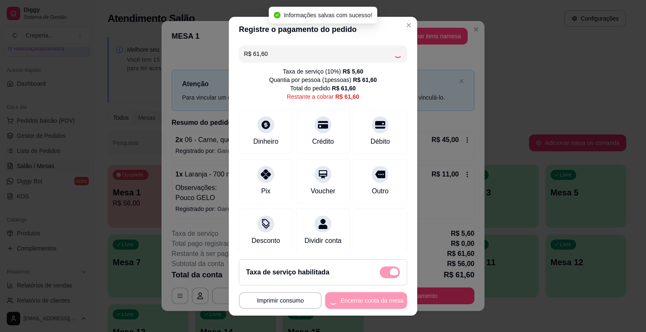
type input "R$ 0,00"
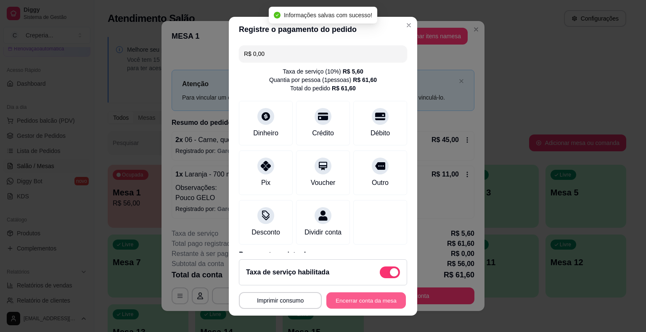
click at [371, 302] on button "Encerrar conta da mesa" at bounding box center [365, 300] width 79 height 16
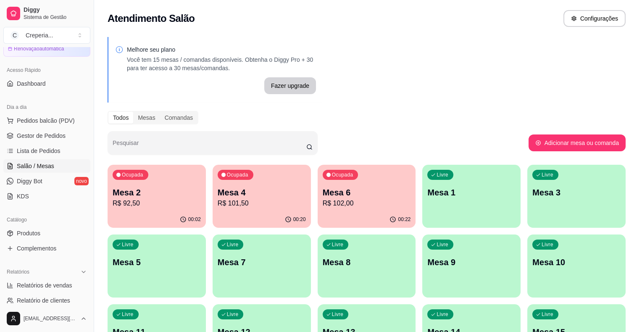
click at [218, 190] on p "Mesa 4" at bounding box center [262, 193] width 88 height 12
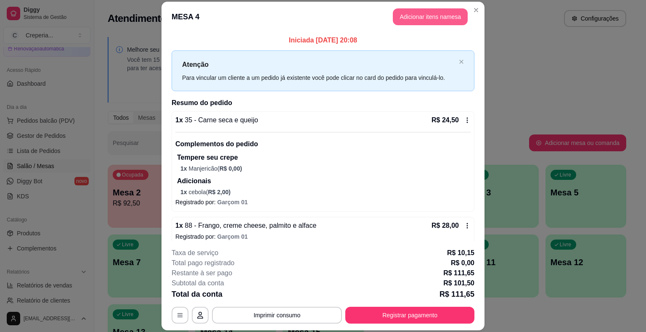
click at [423, 13] on button "Adicionar itens na mesa" at bounding box center [430, 16] width 75 height 17
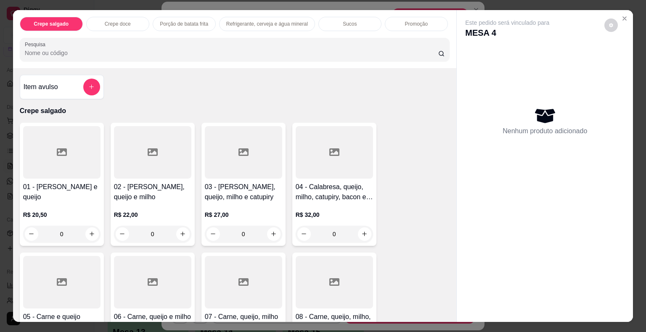
click at [324, 68] on div "Item avulso Crepe salgado 01 - Calabresa e queijo R$ 20,50 0 02 - Calabresa, qu…" at bounding box center [234, 195] width 443 height 254
drag, startPoint x: 324, startPoint y: 63, endPoint x: 326, endPoint y: 50, distance: 13.9
click at [325, 58] on div "Crepe salgado Crepe doce Porção de batata frita Refrigerante, cerveja e água mi…" at bounding box center [234, 39] width 443 height 58
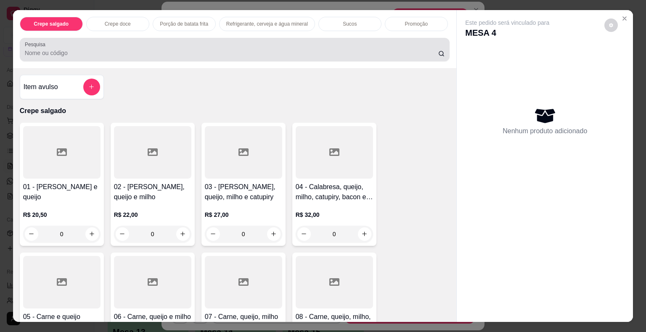
click at [324, 56] on div "Pesquisa" at bounding box center [235, 50] width 430 height 24
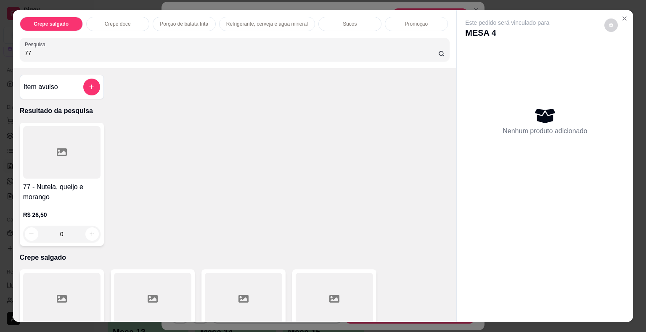
type input "77"
click at [72, 169] on div at bounding box center [61, 152] width 77 height 53
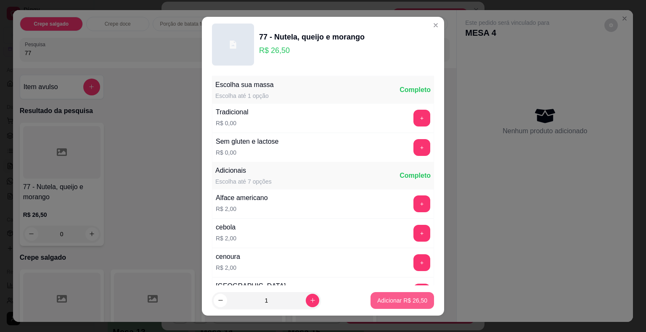
click at [387, 295] on button "Adicionar R$ 26,50" at bounding box center [401, 300] width 63 height 17
type input "1"
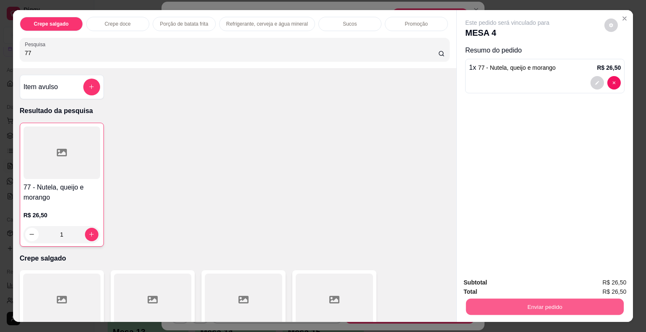
click at [509, 299] on button "Enviar pedido" at bounding box center [545, 307] width 158 height 16
click at [508, 280] on button "Não registrar e enviar pedido" at bounding box center [516, 283] width 87 height 16
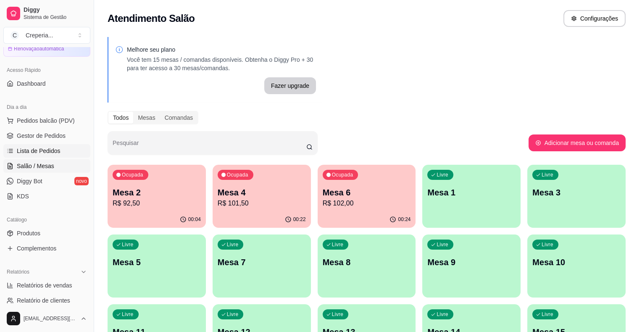
click at [51, 150] on span "Lista de Pedidos" at bounding box center [39, 151] width 44 height 8
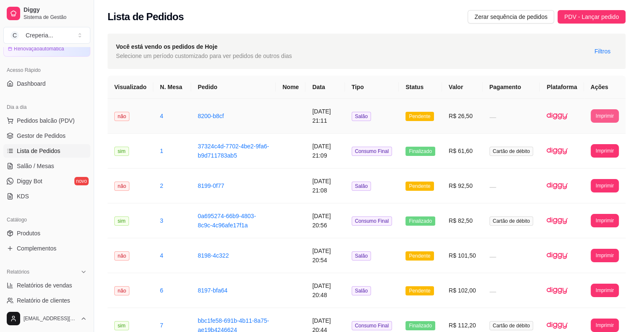
click at [599, 113] on button "Imprimir" at bounding box center [605, 115] width 28 height 13
click at [590, 147] on button "IMPRESSORA" at bounding box center [589, 145] width 61 height 13
click at [5, 162] on link "Salão / Mesas" at bounding box center [46, 165] width 87 height 13
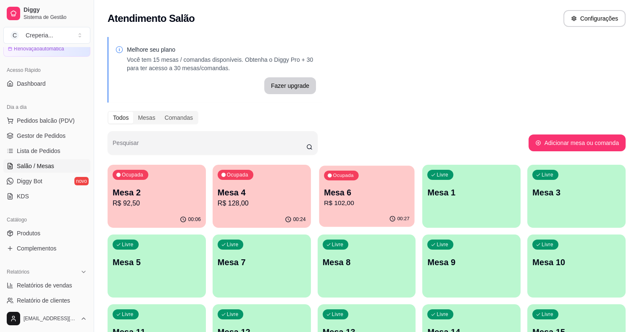
click at [335, 179] on div "Ocupada Mesa 6 R$ 102,00" at bounding box center [366, 188] width 95 height 45
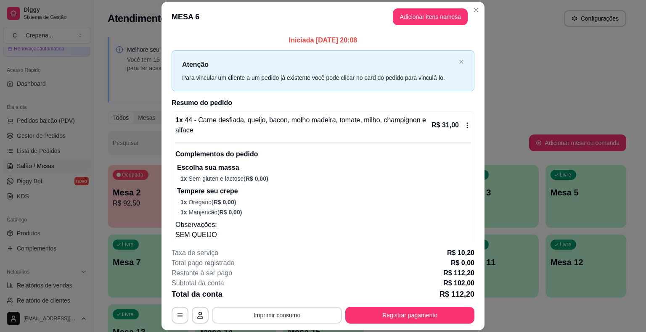
click at [314, 310] on button "Imprimir consumo" at bounding box center [277, 315] width 130 height 17
click at [284, 292] on button "IMPRESSORA" at bounding box center [276, 295] width 61 height 13
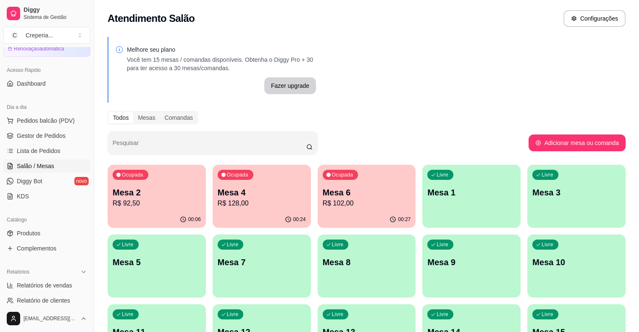
click at [318, 210] on div "Ocupada Mesa 6 R$ 102,00" at bounding box center [367, 188] width 98 height 47
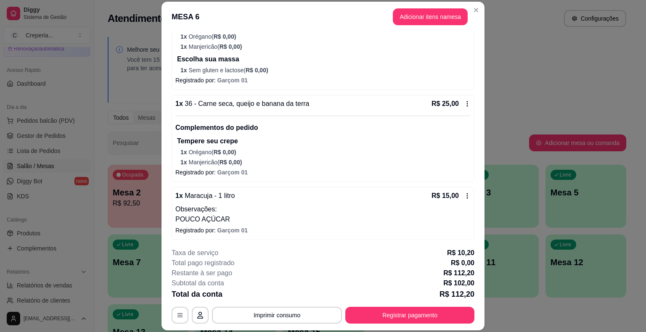
scroll to position [282, 0]
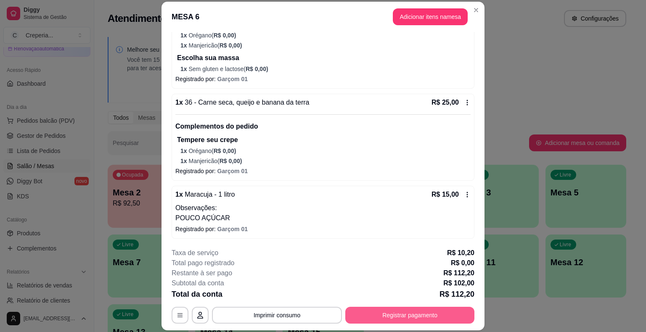
click at [392, 313] on button "Registrar pagamento" at bounding box center [409, 315] width 129 height 17
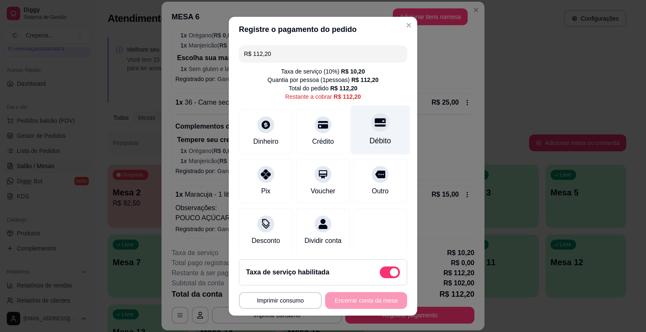
click at [372, 129] on div "Débito" at bounding box center [380, 129] width 59 height 49
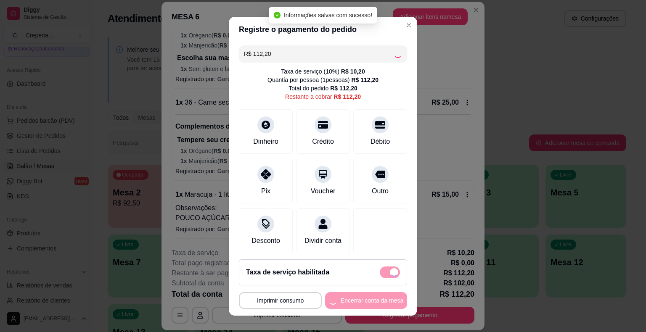
type input "R$ 0,00"
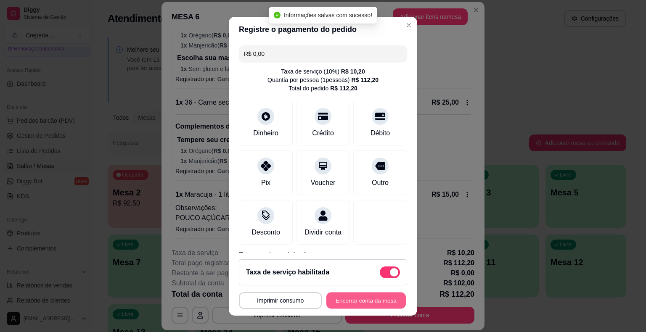
click at [361, 306] on button "Encerrar conta da mesa" at bounding box center [365, 300] width 79 height 16
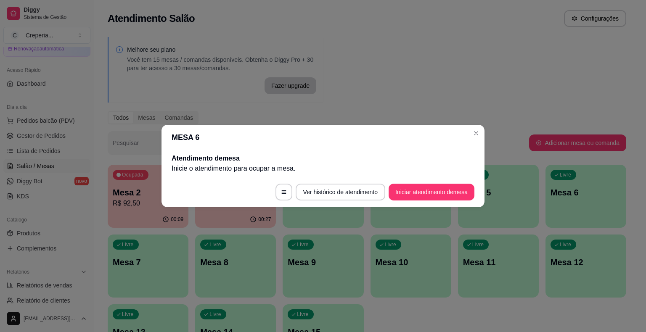
click at [483, 134] on header "MESA 6" at bounding box center [322, 137] width 323 height 25
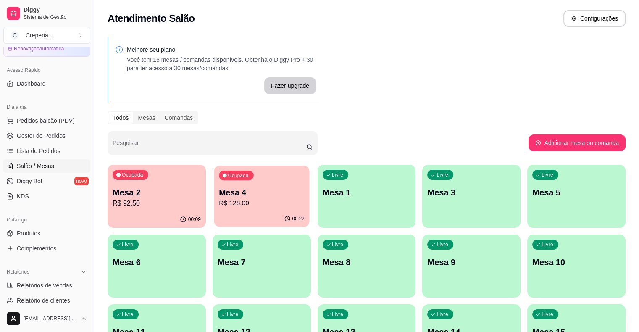
click at [247, 198] on p "R$ 128,00" at bounding box center [262, 203] width 86 height 10
click at [533, 197] on p "Mesa 5" at bounding box center [577, 193] width 88 height 12
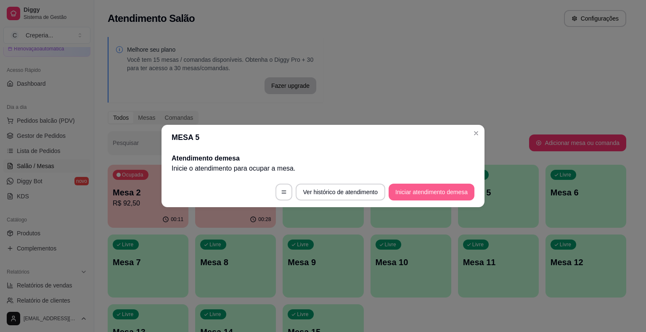
click at [434, 199] on button "Iniciar atendimento de mesa" at bounding box center [431, 192] width 86 height 17
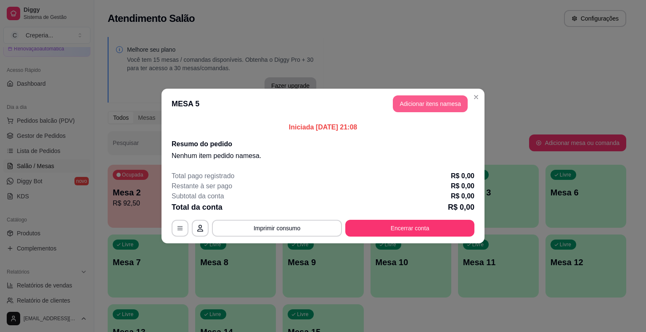
click at [432, 106] on button "Adicionar itens na mesa" at bounding box center [430, 103] width 75 height 17
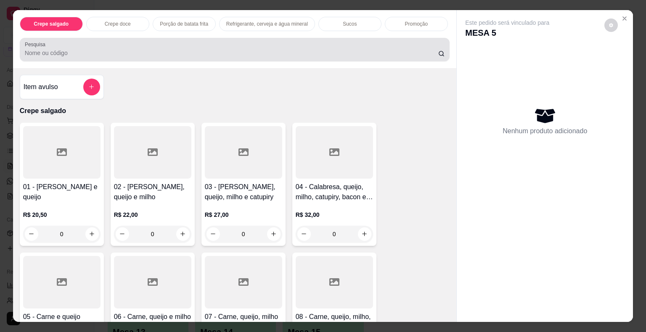
click at [225, 42] on div at bounding box center [235, 49] width 420 height 17
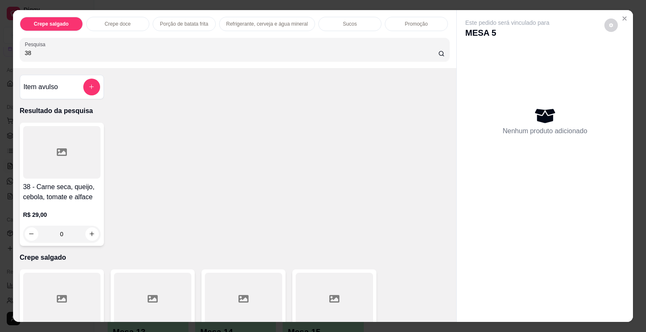
type input "38"
click at [50, 170] on div at bounding box center [61, 152] width 77 height 53
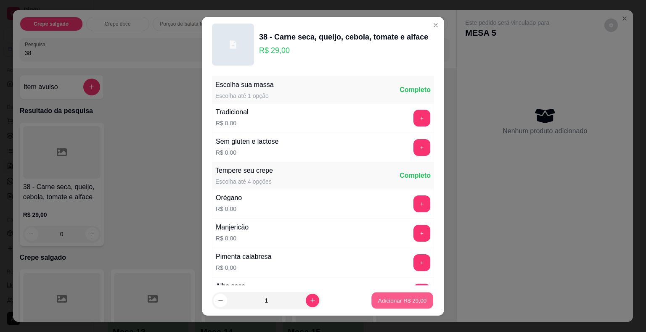
click at [371, 302] on button "Adicionar R$ 29,00" at bounding box center [402, 300] width 62 height 16
type input "1"
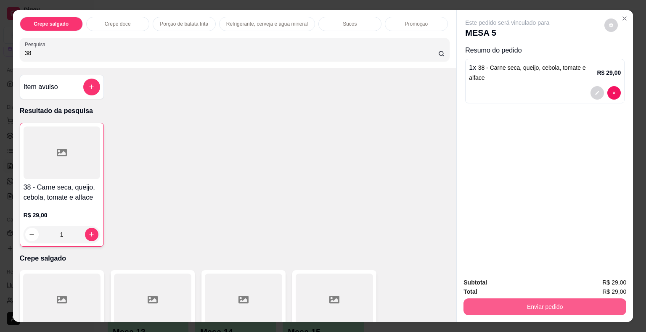
click at [541, 305] on button "Enviar pedido" at bounding box center [544, 306] width 163 height 17
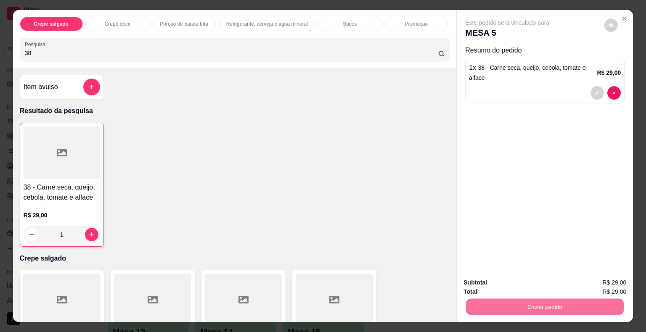
click at [515, 285] on button "Não registrar e enviar pedido" at bounding box center [516, 283] width 85 height 16
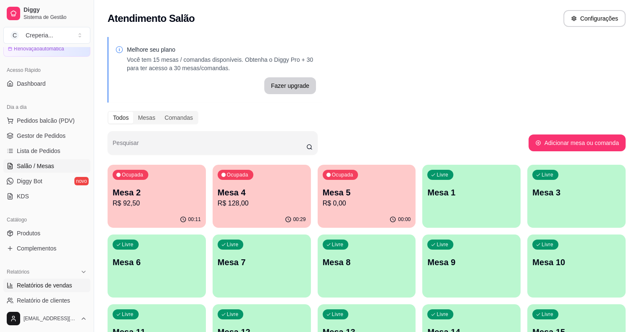
click at [57, 283] on span "Relatórios de vendas" at bounding box center [44, 285] width 55 height 8
select select "ALL"
select select "0"
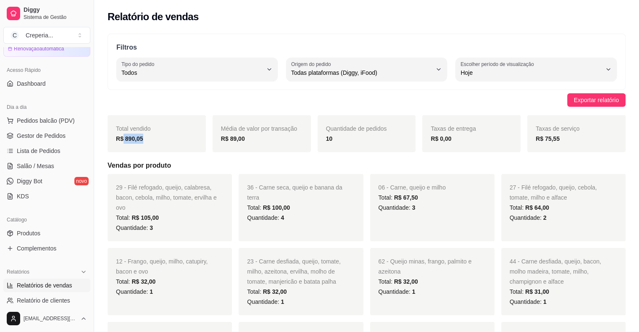
drag, startPoint x: 124, startPoint y: 138, endPoint x: 154, endPoint y: 138, distance: 30.7
click at [153, 137] on div "R$ 890,05" at bounding box center [157, 139] width 82 height 10
drag, startPoint x: 183, startPoint y: 158, endPoint x: 173, endPoint y: 157, distance: 10.6
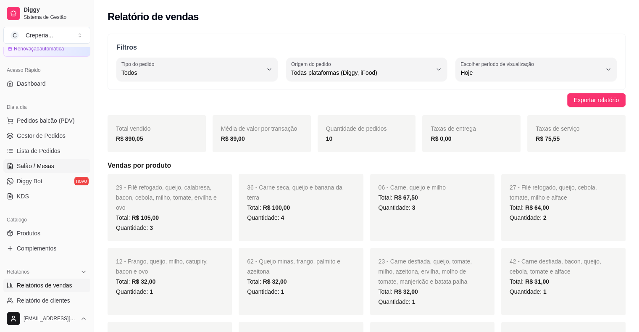
click at [55, 163] on link "Salão / Mesas" at bounding box center [46, 165] width 87 height 13
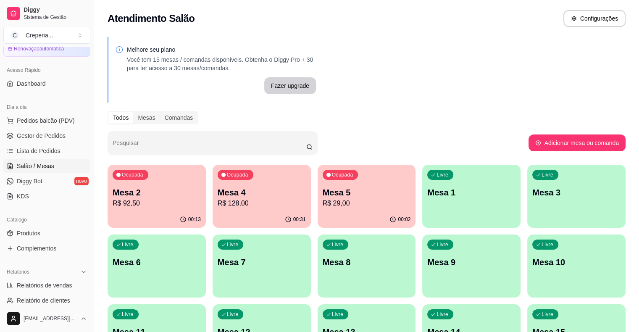
click at [255, 192] on p "Mesa 4" at bounding box center [262, 193] width 88 height 12
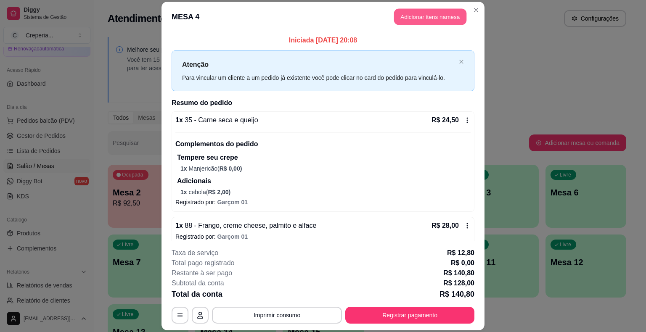
click at [425, 16] on button "Adicionar itens na mesa" at bounding box center [430, 17] width 72 height 16
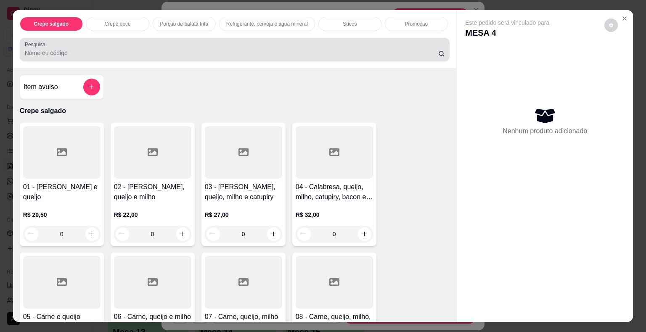
click at [280, 54] on div at bounding box center [235, 49] width 420 height 17
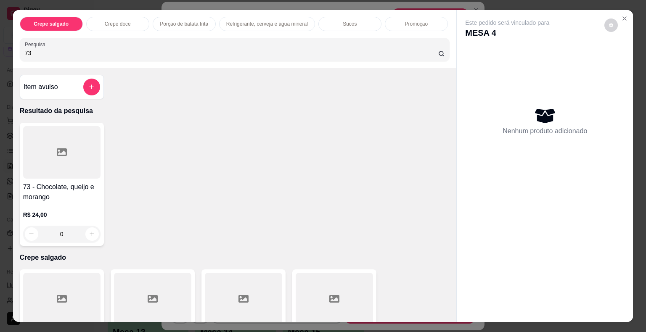
type input "73"
click at [79, 158] on div at bounding box center [61, 152] width 77 height 53
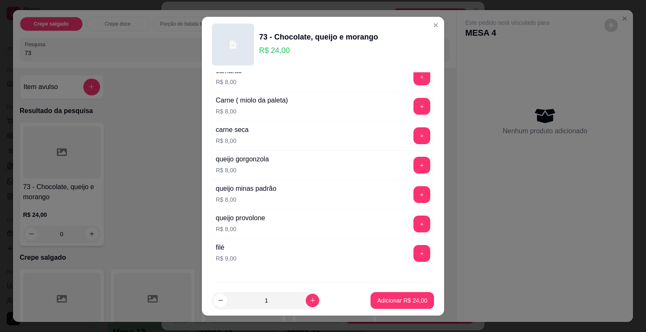
scroll to position [1340, 0]
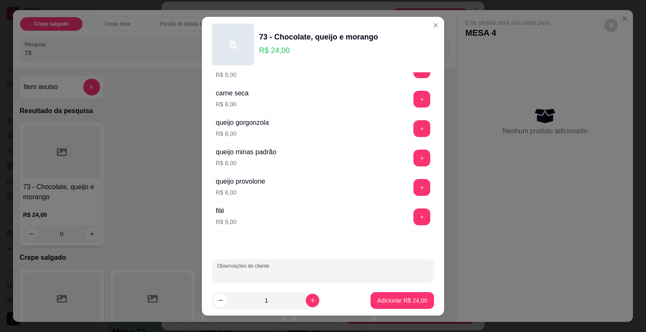
click at [380, 270] on input "Observações do cliente" at bounding box center [323, 274] width 212 height 8
type input "SEM MORANGO COM BANANA"
click at [378, 304] on p "Adicionar R$ 24,00" at bounding box center [402, 300] width 49 height 8
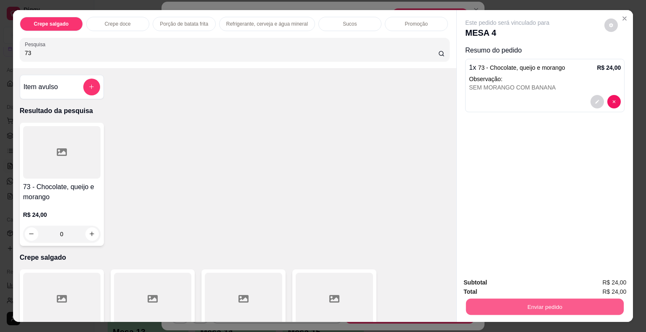
click at [519, 302] on button "Enviar pedido" at bounding box center [545, 307] width 158 height 16
click at [504, 284] on button "Não registrar e enviar pedido" at bounding box center [516, 283] width 87 height 16
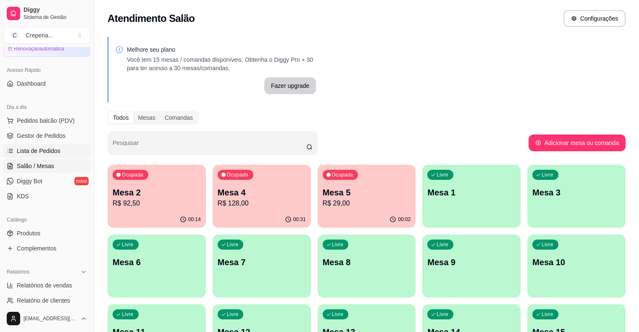
click at [35, 149] on span "Lista de Pedidos" at bounding box center [39, 151] width 44 height 8
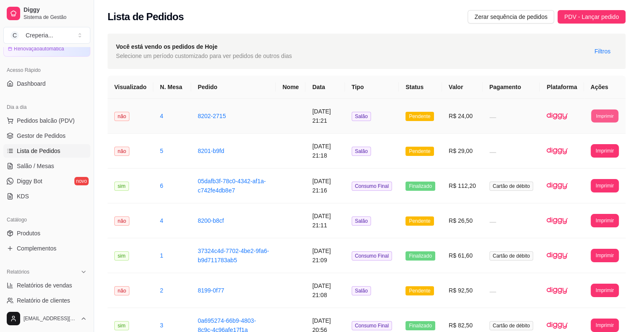
click at [603, 111] on button "Imprimir" at bounding box center [604, 115] width 27 height 13
click at [580, 147] on button "IMPRESSORA" at bounding box center [589, 145] width 59 height 13
click at [54, 164] on link "Salão / Mesas" at bounding box center [46, 165] width 87 height 13
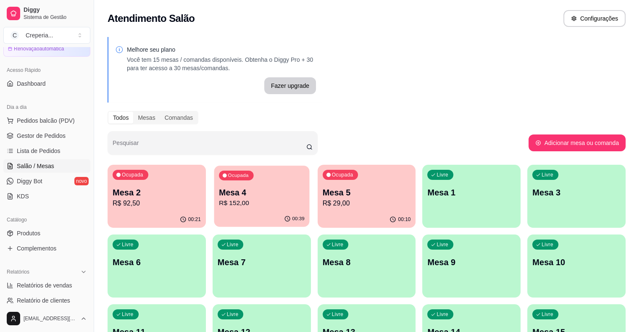
click at [247, 195] on p "Mesa 4" at bounding box center [262, 192] width 86 height 11
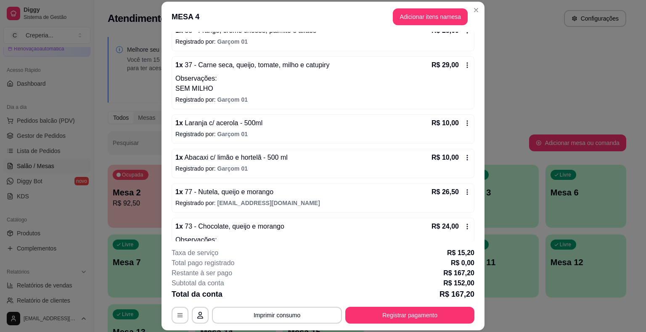
scroll to position [226, 0]
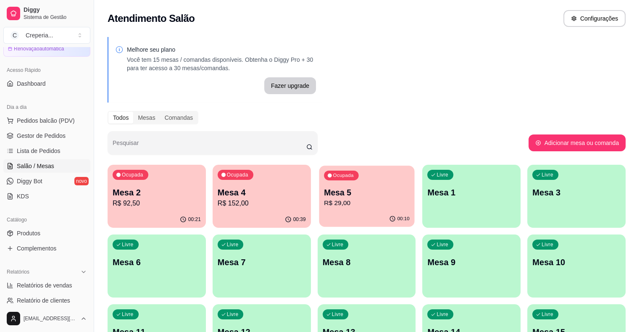
click at [324, 206] on p "R$ 29,00" at bounding box center [367, 203] width 86 height 10
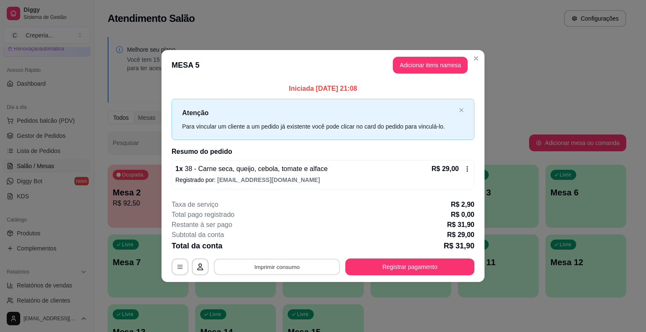
click at [296, 268] on button "Imprimir consumo" at bounding box center [277, 266] width 126 height 16
click at [290, 248] on button "IMPRESSORA" at bounding box center [279, 246] width 61 height 13
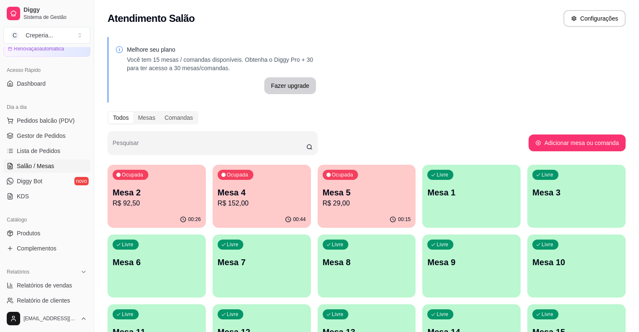
click at [174, 196] on p "Mesa 2" at bounding box center [157, 193] width 88 height 12
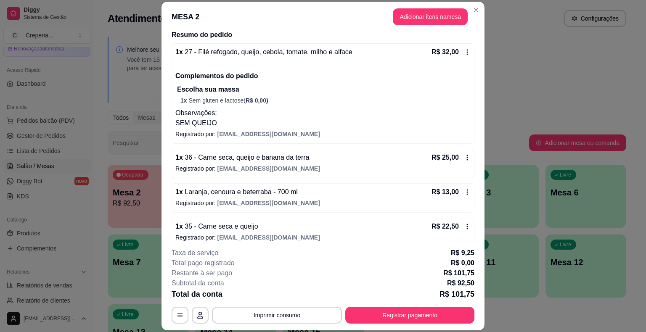
scroll to position [76, 0]
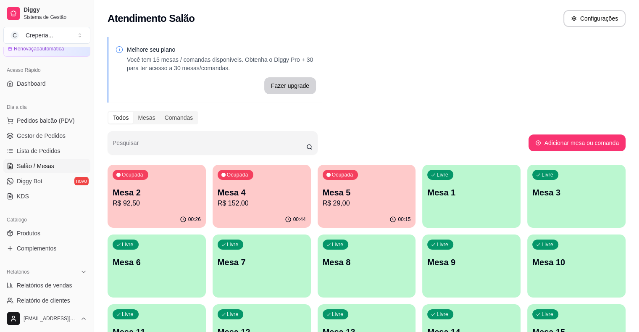
click at [253, 200] on p "R$ 152,00" at bounding box center [262, 203] width 88 height 10
click at [134, 187] on p "Mesa 2" at bounding box center [157, 192] width 86 height 11
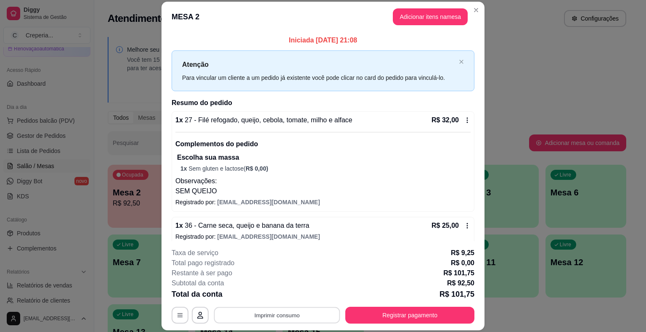
click at [288, 315] on button "Imprimir consumo" at bounding box center [277, 315] width 126 height 16
click at [280, 300] on button "IMPRESSORA" at bounding box center [276, 295] width 61 height 13
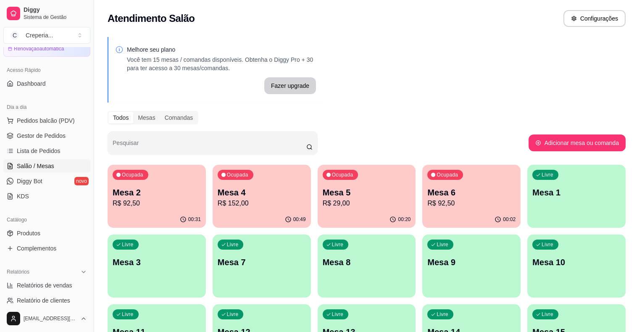
click at [167, 211] on div "00:31" at bounding box center [157, 219] width 98 height 16
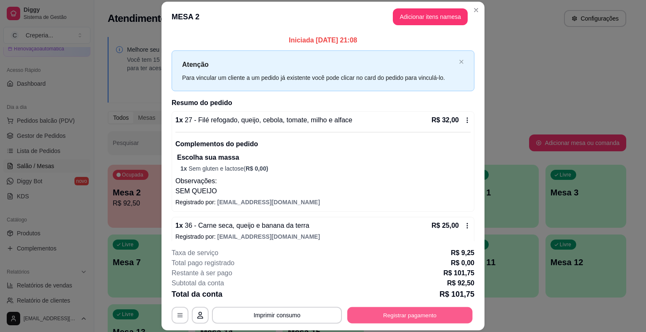
click at [377, 314] on button "Registrar pagamento" at bounding box center [409, 315] width 125 height 16
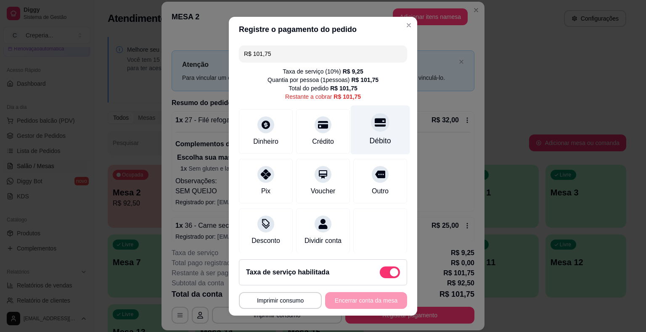
click at [363, 132] on div "Débito" at bounding box center [380, 129] width 59 height 49
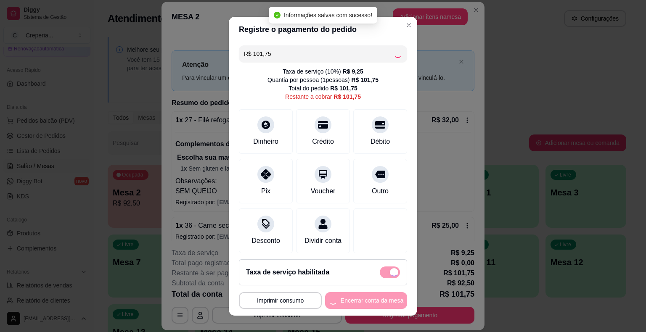
type input "R$ 0,00"
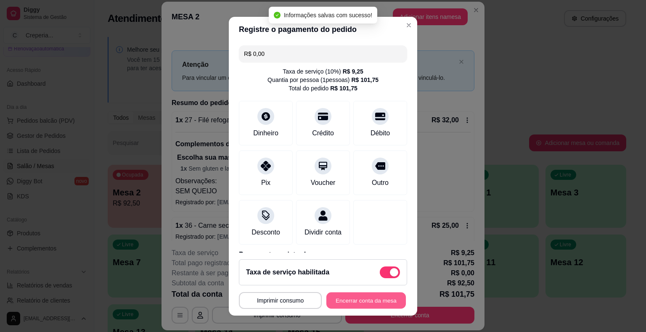
click at [363, 301] on button "Encerrar conta da mesa" at bounding box center [365, 300] width 79 height 16
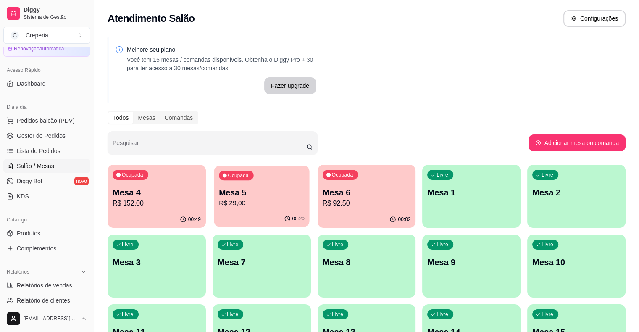
click at [223, 195] on p "Mesa 5" at bounding box center [262, 192] width 86 height 11
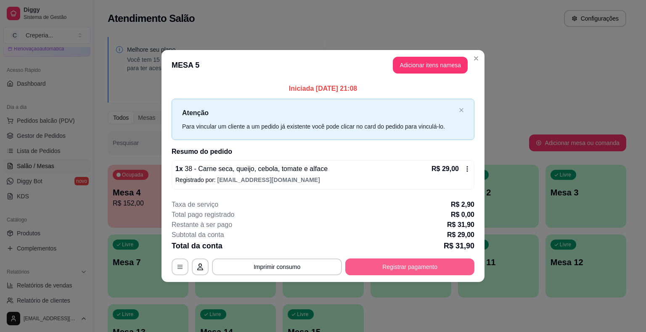
click at [388, 266] on button "Registrar pagamento" at bounding box center [409, 266] width 129 height 17
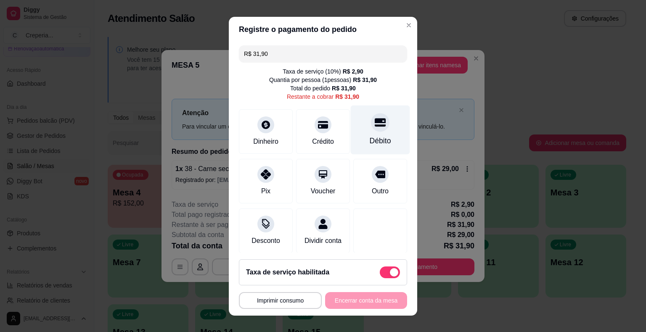
click at [377, 129] on div "Débito" at bounding box center [380, 129] width 59 height 49
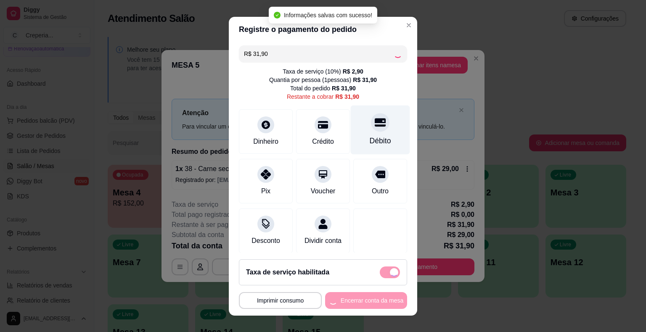
type input "R$ 0,00"
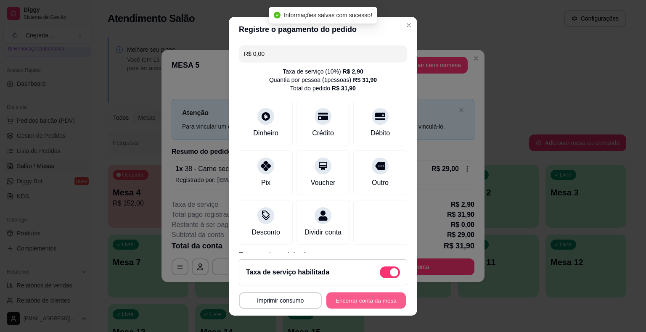
click at [360, 303] on button "Encerrar conta da mesa" at bounding box center [365, 300] width 79 height 16
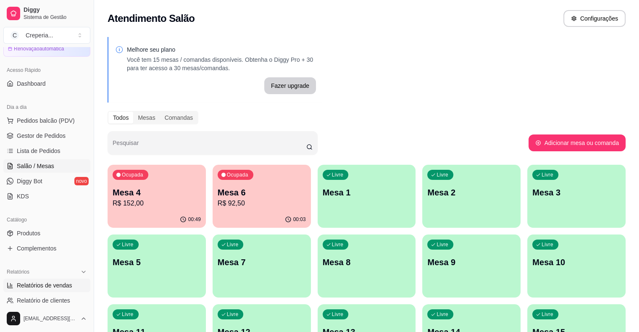
click at [54, 287] on span "Relatórios de vendas" at bounding box center [44, 285] width 55 height 8
select select "ALL"
select select "0"
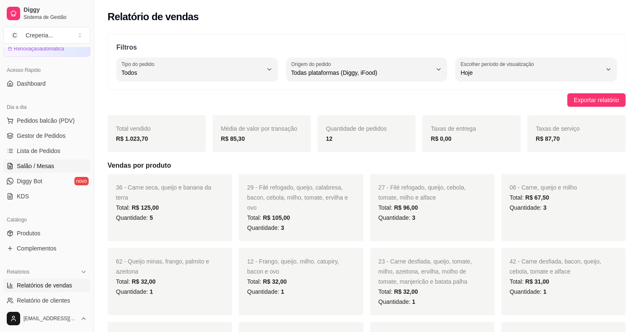
click at [50, 169] on span "Salão / Mesas" at bounding box center [35, 166] width 37 height 8
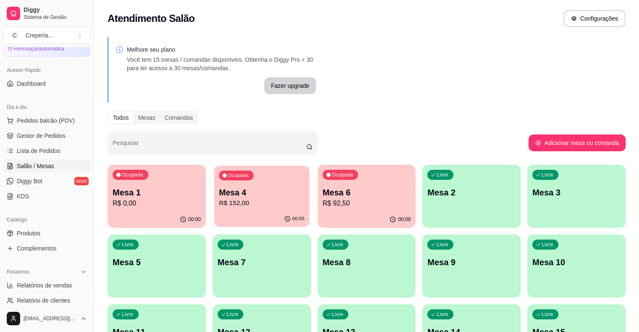
click at [252, 187] on p "Mesa 4" at bounding box center [262, 192] width 86 height 11
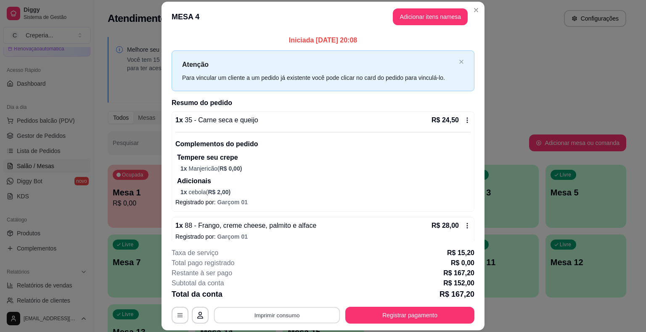
click at [271, 318] on button "Imprimir consumo" at bounding box center [277, 315] width 126 height 16
click at [272, 298] on button "IMPRESSORA" at bounding box center [276, 295] width 61 height 13
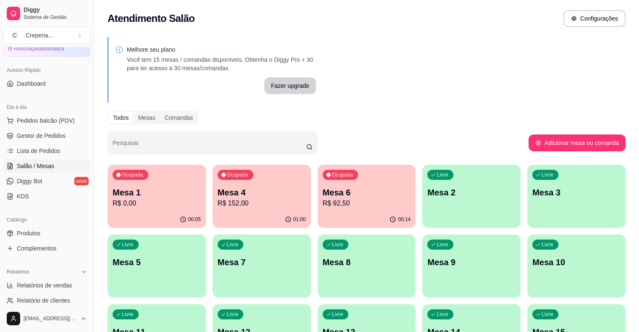
click at [183, 193] on div "Ocupada Mesa 1 R$ 0,00" at bounding box center [157, 188] width 98 height 47
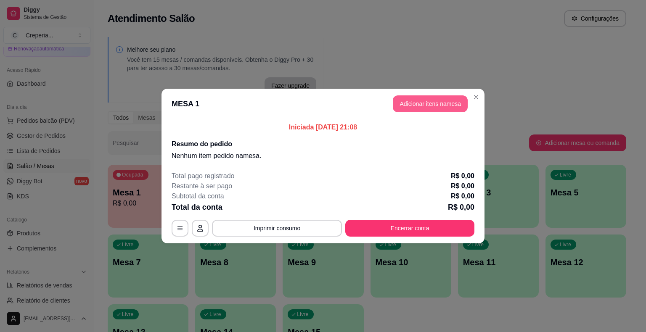
click at [434, 107] on button "Adicionar itens na mesa" at bounding box center [430, 103] width 75 height 17
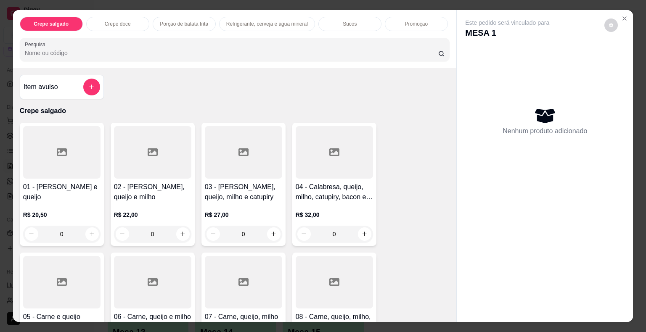
click at [303, 53] on input "Pesquisa" at bounding box center [231, 53] width 413 height 8
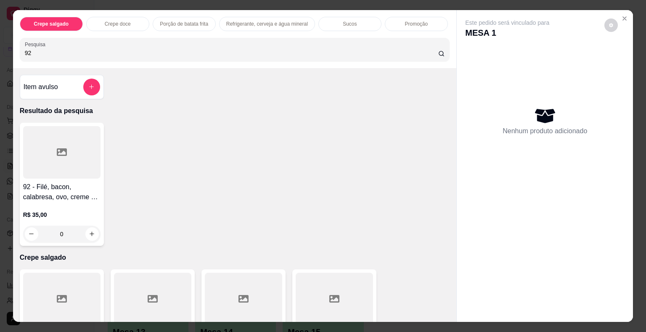
type input "92"
click at [44, 164] on div at bounding box center [61, 152] width 77 height 53
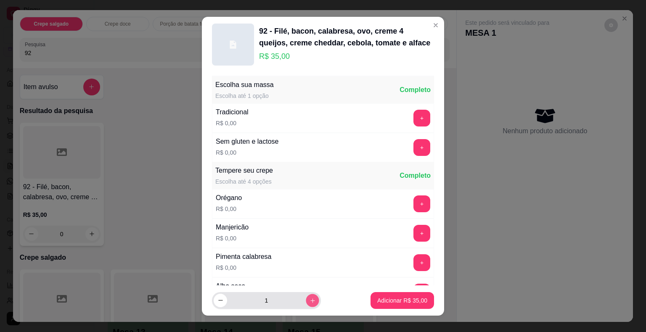
click at [309, 298] on icon "increase-product-quantity" at bounding box center [312, 300] width 6 height 6
type input "2"
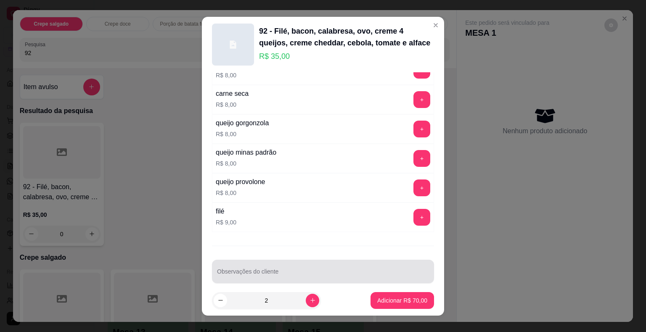
scroll to position [10, 0]
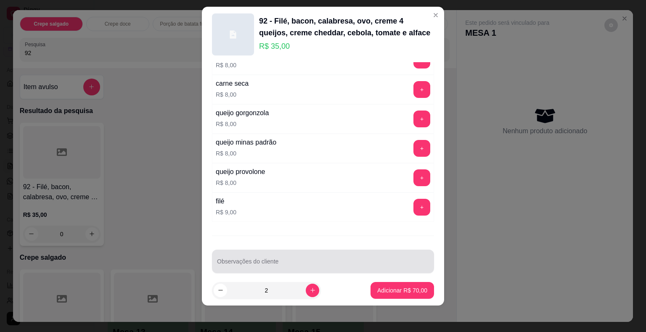
click at [289, 261] on input "Observações do cliente" at bounding box center [323, 265] width 212 height 8
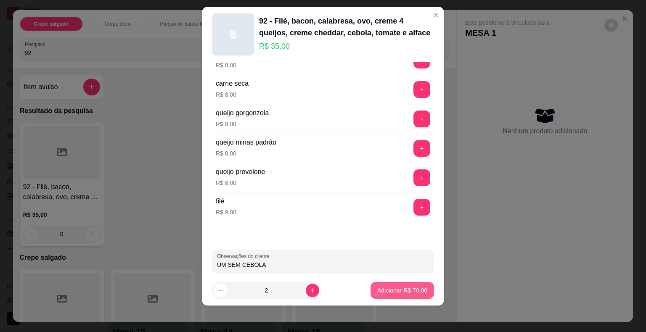
type input "UM SEM CEBOLA"
click at [383, 293] on p "Adicionar R$ 70,00" at bounding box center [402, 290] width 49 height 8
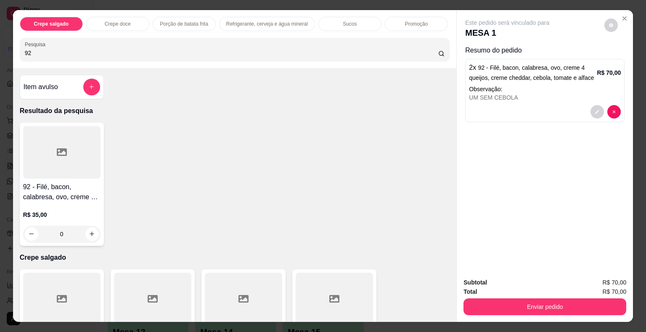
drag, startPoint x: 87, startPoint y: 49, endPoint x: 5, endPoint y: 50, distance: 82.0
click at [5, 50] on div "Crepe salgado Crepe doce Porção de batata frita Refrigerante, cerveja e água mi…" at bounding box center [323, 166] width 646 height 332
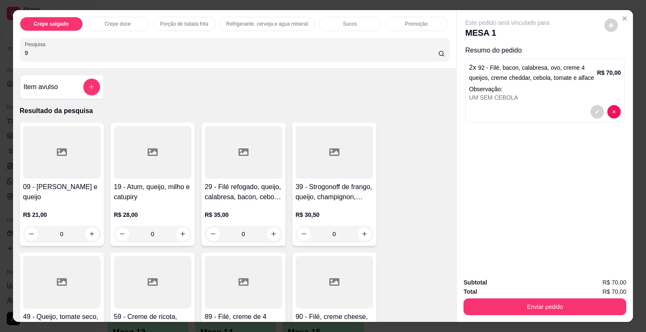
type input "92"
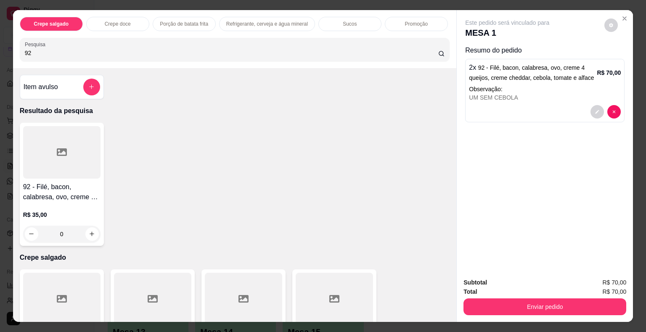
click at [51, 148] on div at bounding box center [61, 152] width 77 height 53
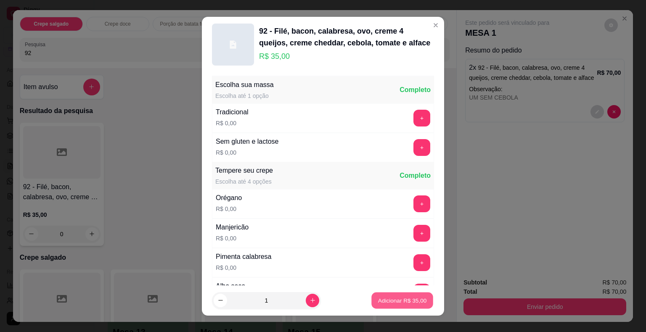
click at [385, 301] on p "Adicionar R$ 35,00" at bounding box center [402, 300] width 49 height 8
type input "1"
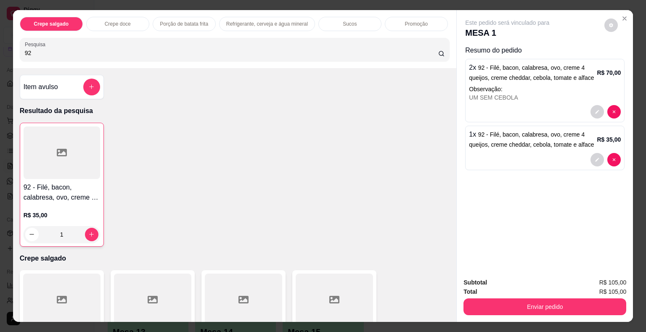
drag, startPoint x: 48, startPoint y: 50, endPoint x: 2, endPoint y: 38, distance: 48.1
click at [1, 38] on div "Crepe salgado Crepe doce Porção de batata frita Refrigerante, cerveja e água mi…" at bounding box center [323, 166] width 646 height 332
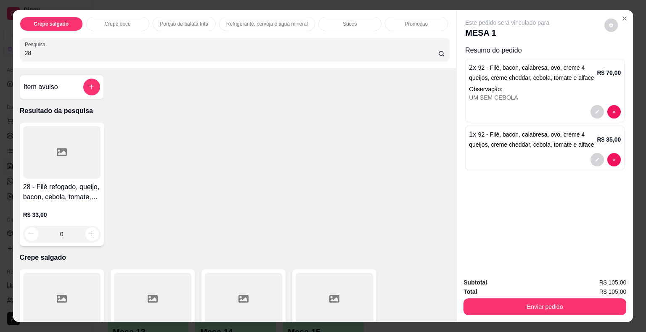
type input "28"
click at [72, 174] on div at bounding box center [61, 152] width 77 height 53
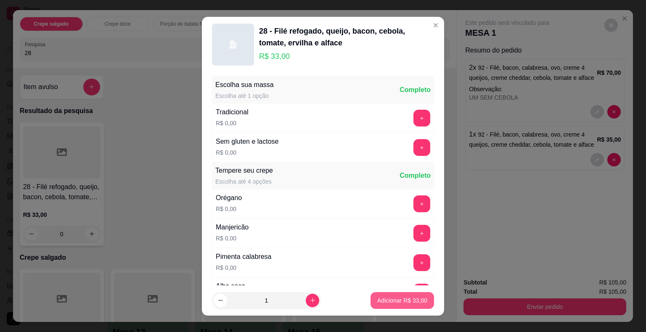
click at [397, 298] on p "Adicionar R$ 33,00" at bounding box center [402, 300] width 50 height 8
type input "1"
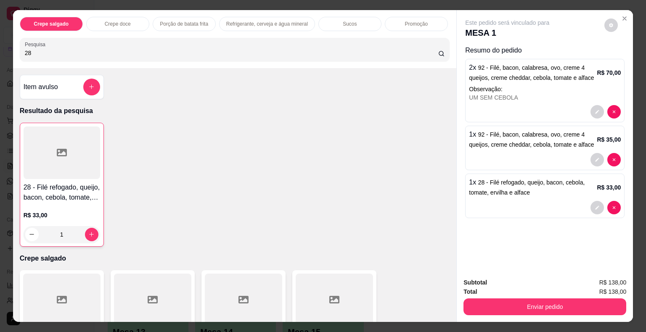
drag, startPoint x: 45, startPoint y: 51, endPoint x: 0, endPoint y: 35, distance: 48.3
click at [0, 35] on div "Crepe salgado Crepe doce Porção de batata frita Refrigerante, cerveja e água mi…" at bounding box center [323, 166] width 646 height 332
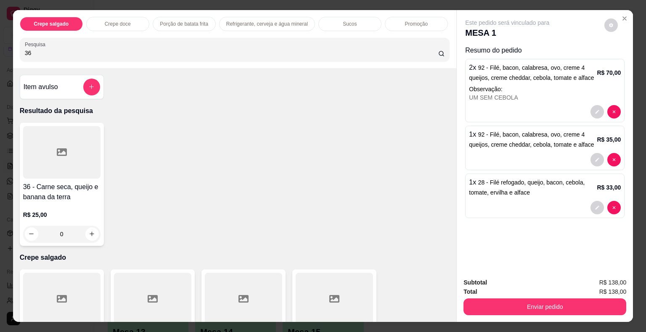
type input "36"
click at [42, 160] on div at bounding box center [61, 152] width 77 height 53
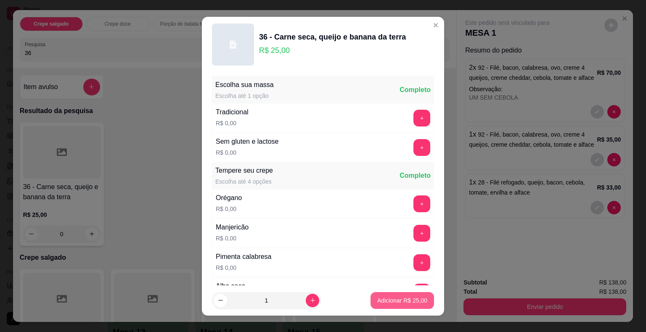
click at [377, 302] on p "Adicionar R$ 25,00" at bounding box center [402, 300] width 50 height 8
type input "1"
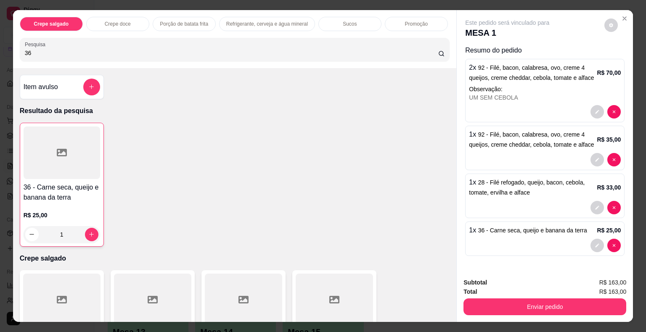
drag, startPoint x: 52, startPoint y: 53, endPoint x: 2, endPoint y: 42, distance: 51.5
click at [2, 42] on div "Crepe salgado Crepe doce Porção de batata frita Refrigerante, cerveja e água mi…" at bounding box center [323, 166] width 646 height 332
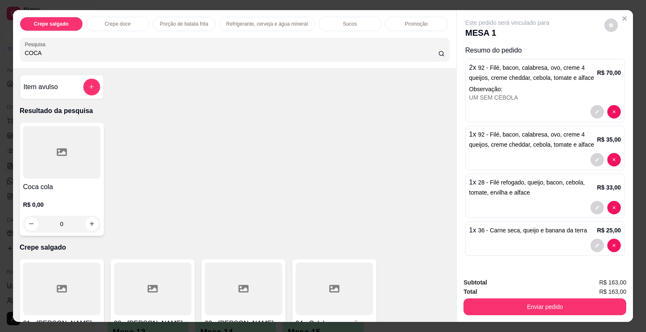
type input "COCA"
click at [51, 151] on div at bounding box center [61, 152] width 77 height 53
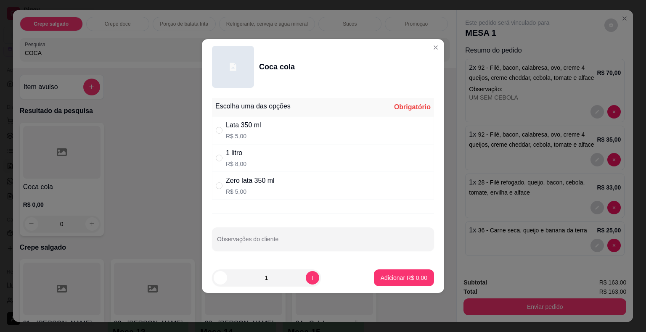
click at [253, 163] on div "1 litro R$ 8,00" at bounding box center [323, 158] width 222 height 28
radio input "true"
click at [410, 279] on p "Adicionar R$ 8,00" at bounding box center [403, 278] width 47 height 8
type input "1"
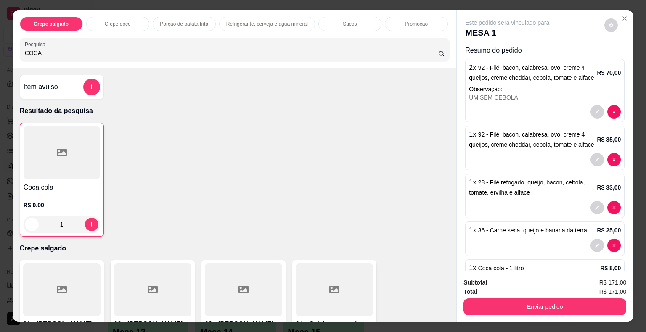
drag, startPoint x: 63, startPoint y: 48, endPoint x: 1, endPoint y: 50, distance: 62.2
click at [1, 50] on div "Crepe salgado Crepe doce Porção de batata frita Refrigerante, cerveja e água mi…" at bounding box center [323, 166] width 646 height 332
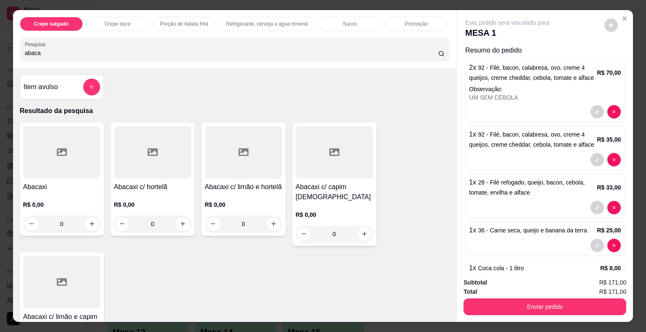
type input "abaca"
click at [171, 163] on div at bounding box center [152, 152] width 77 height 53
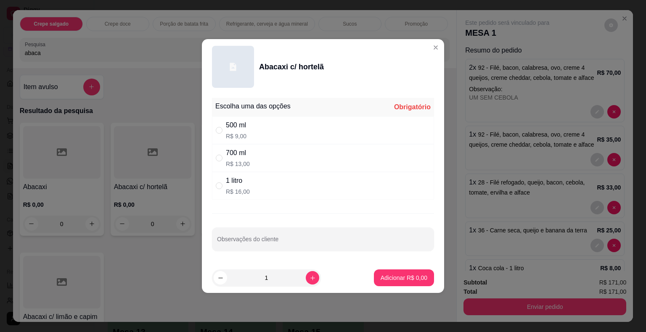
click at [251, 182] on div "1 litro R$ 16,00" at bounding box center [323, 186] width 222 height 28
radio input "true"
click at [403, 277] on p "Adicionar R$ 16,00" at bounding box center [402, 278] width 49 height 8
type input "1"
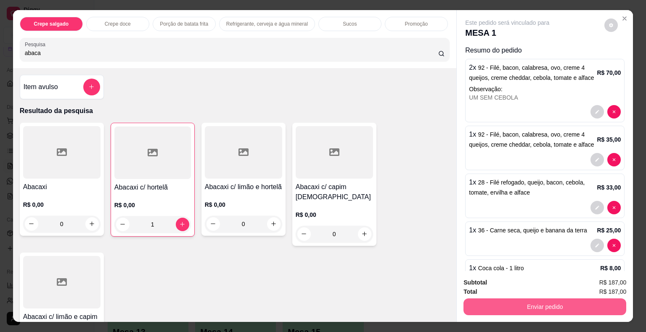
click at [483, 298] on button "Enviar pedido" at bounding box center [544, 306] width 163 height 17
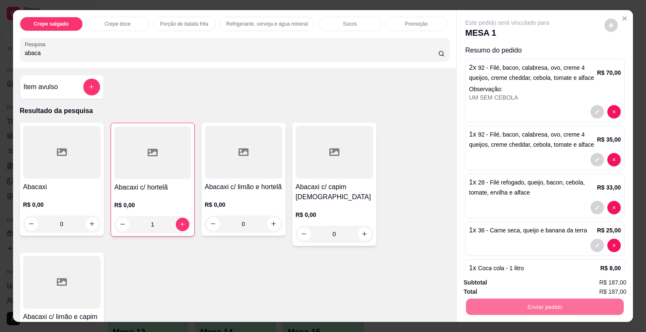
click at [484, 282] on button "Não registrar e enviar pedido" at bounding box center [516, 283] width 87 height 16
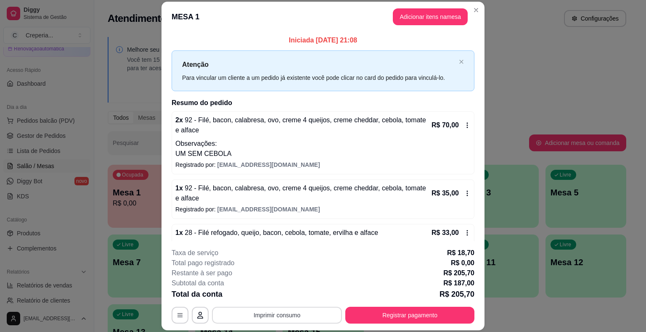
click at [298, 316] on button "Imprimir consumo" at bounding box center [277, 315] width 130 height 17
click at [287, 296] on button "IMPRESSORA" at bounding box center [276, 295] width 59 height 13
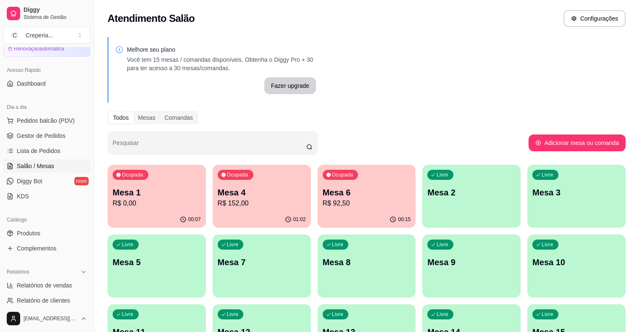
click at [258, 196] on p "Mesa 4" at bounding box center [262, 193] width 88 height 12
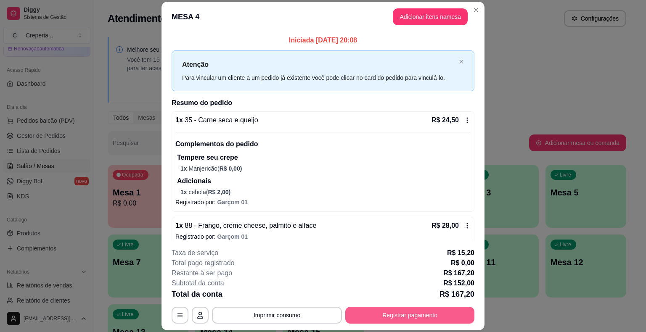
click at [428, 314] on button "Registrar pagamento" at bounding box center [409, 315] width 129 height 17
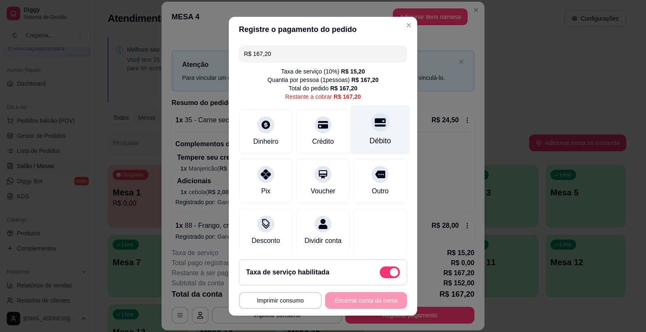
click at [369, 140] on div "Débito" at bounding box center [379, 140] width 21 height 11
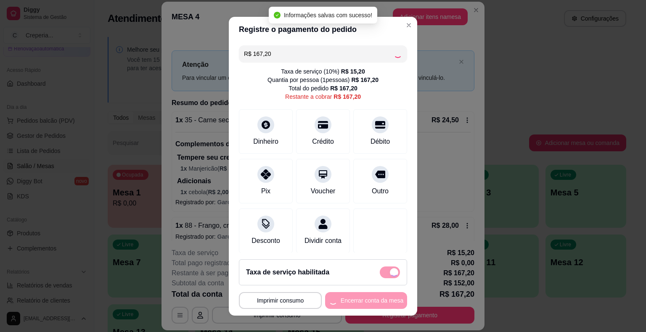
type input "R$ 0,00"
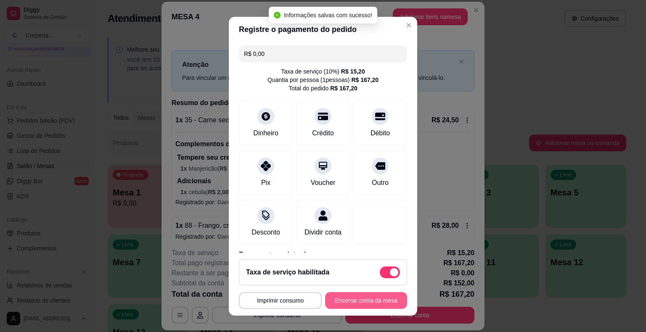
click at [353, 303] on button "Encerrar conta da mesa" at bounding box center [366, 300] width 82 height 17
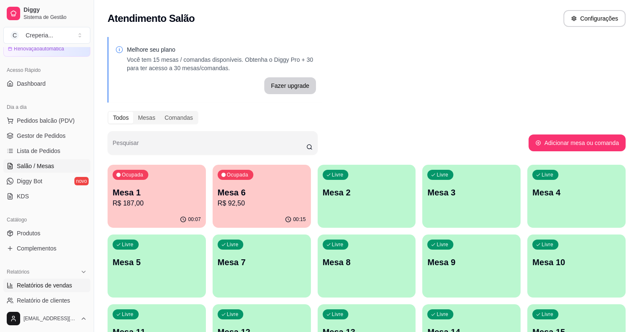
click at [50, 287] on span "Relatórios de vendas" at bounding box center [44, 285] width 55 height 8
select select "ALL"
select select "0"
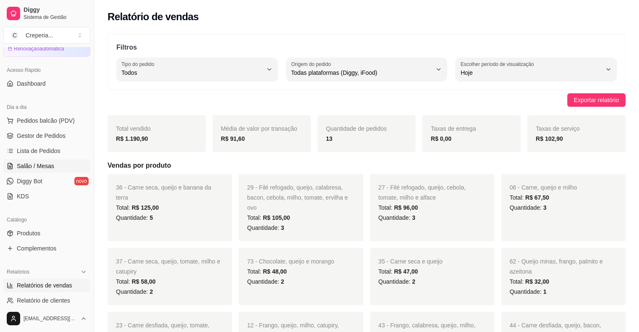
click at [46, 167] on span "Salão / Mesas" at bounding box center [35, 166] width 37 height 8
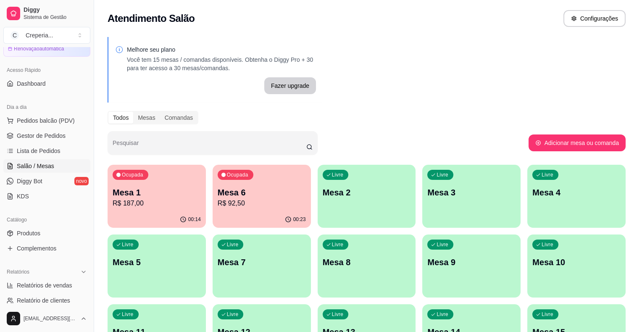
click at [240, 187] on p "Mesa 6" at bounding box center [262, 193] width 88 height 12
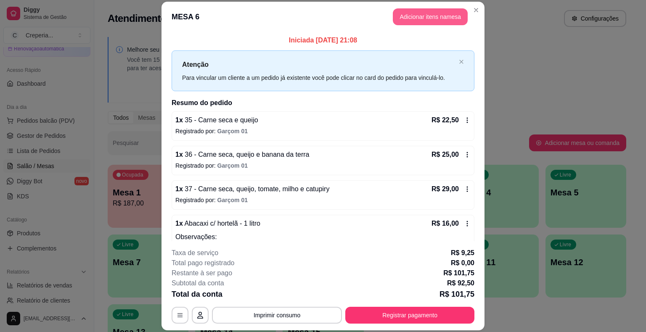
click at [421, 18] on button "Adicionar itens na mesa" at bounding box center [430, 16] width 75 height 17
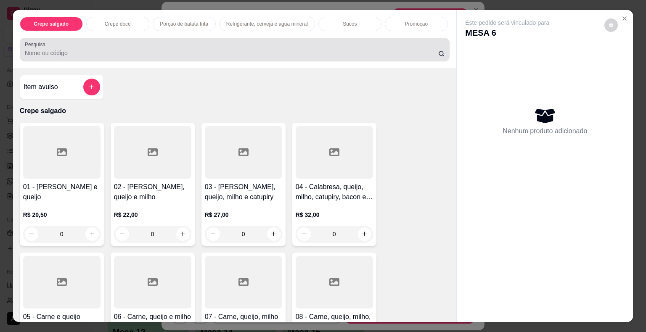
click at [102, 53] on input "Pesquisa" at bounding box center [231, 53] width 413 height 8
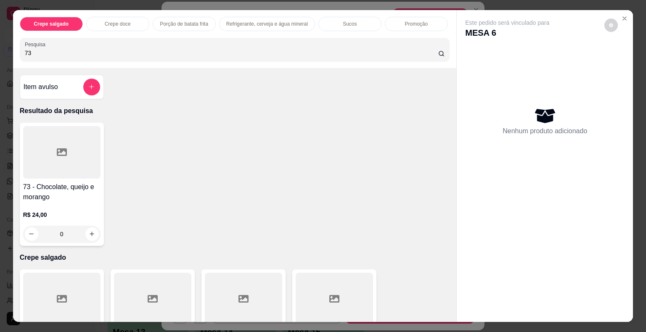
type input "73"
click at [47, 161] on div at bounding box center [61, 152] width 77 height 53
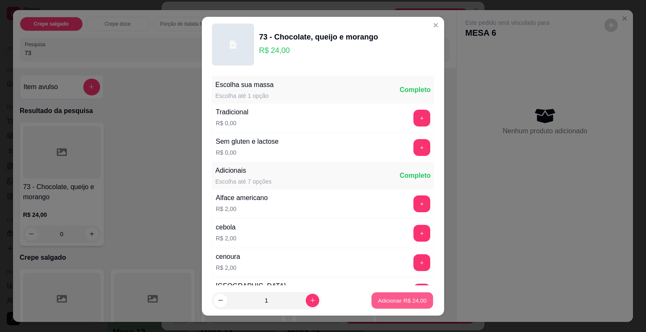
click at [411, 293] on button "Adicionar R$ 24,00" at bounding box center [402, 300] width 62 height 16
type input "1"
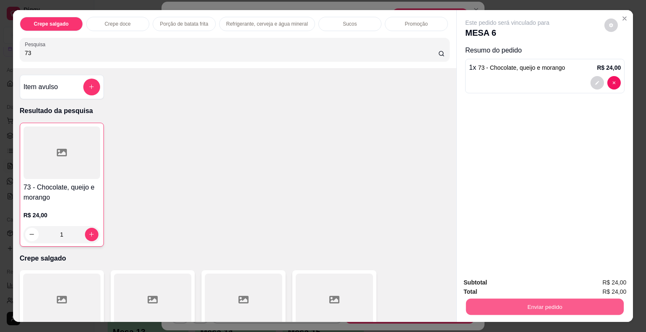
click at [466, 299] on button "Enviar pedido" at bounding box center [545, 307] width 158 height 16
click at [508, 283] on button "Não registrar e enviar pedido" at bounding box center [516, 283] width 85 height 16
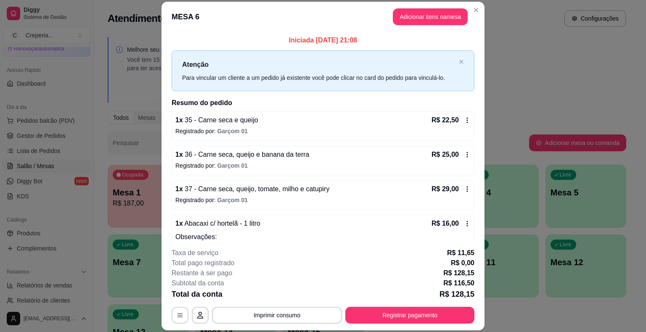
click at [451, 198] on p "Registrado por: Garçom 01" at bounding box center [322, 200] width 295 height 8
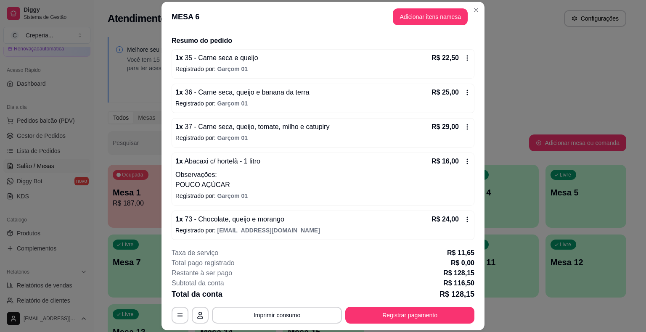
scroll to position [63, 0]
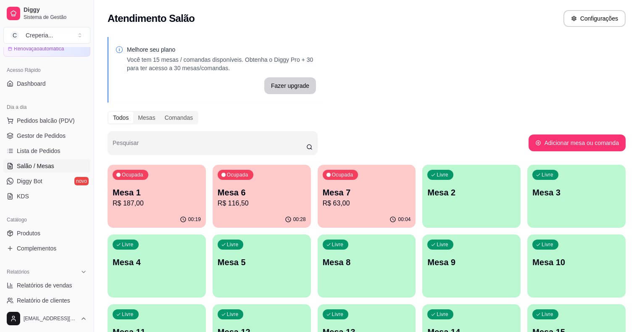
drag, startPoint x: 380, startPoint y: 140, endPoint x: 347, endPoint y: 193, distance: 62.5
click at [153, 170] on div "Ocupada Mesa 1 R$ 187,00" at bounding box center [157, 188] width 98 height 47
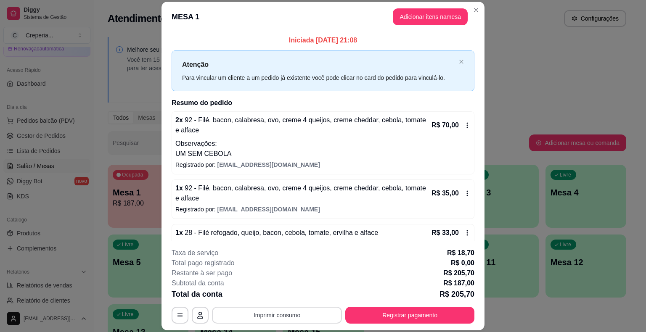
click at [274, 316] on button "Imprimir consumo" at bounding box center [277, 315] width 130 height 17
click at [267, 297] on button "IMPRESSORA" at bounding box center [276, 295] width 59 height 13
click at [274, 282] on div "Subtotal da conta R$ 187,00" at bounding box center [322, 283] width 303 height 10
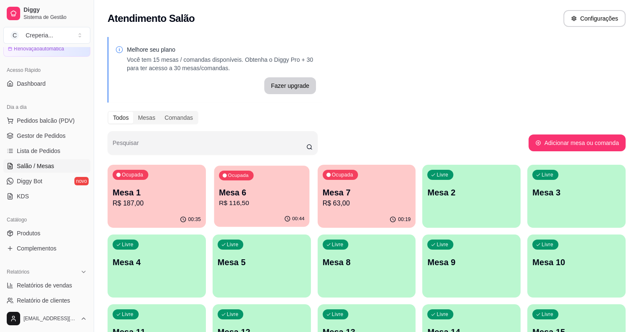
click at [258, 196] on p "Mesa 6" at bounding box center [262, 192] width 86 height 11
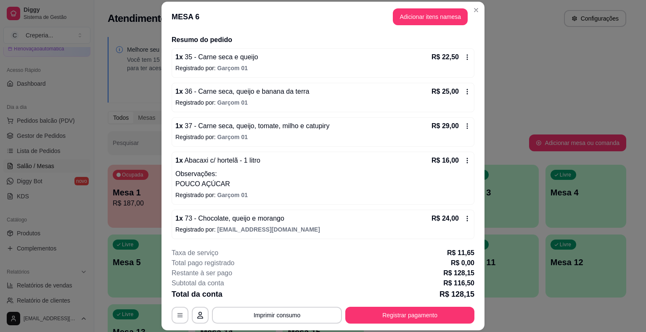
scroll to position [25, 0]
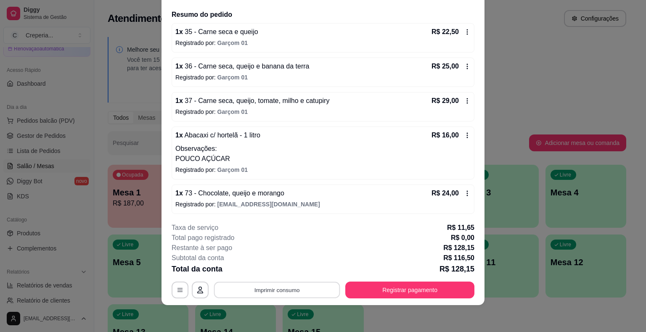
click at [263, 287] on button "Imprimir consumo" at bounding box center [277, 290] width 126 height 16
click at [269, 275] on button "IMPRESSORA" at bounding box center [276, 270] width 59 height 13
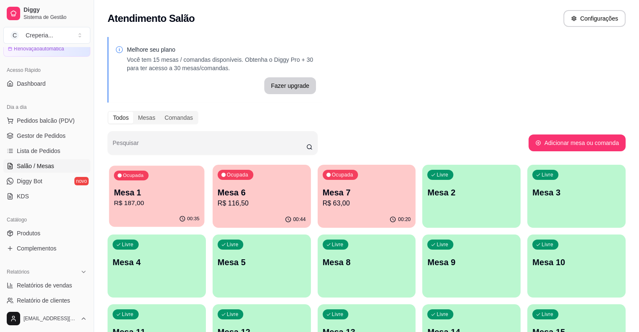
click at [144, 196] on p "Mesa 1" at bounding box center [157, 192] width 86 height 11
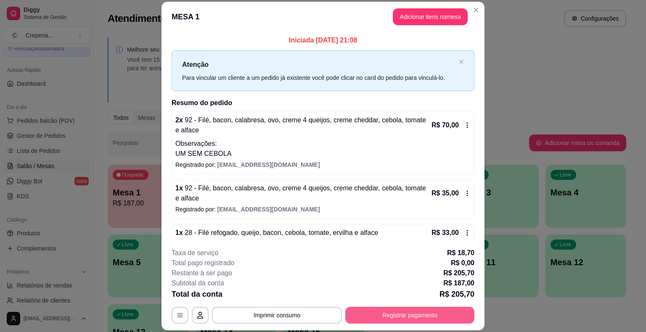
click at [385, 313] on button "Registrar pagamento" at bounding box center [409, 315] width 129 height 17
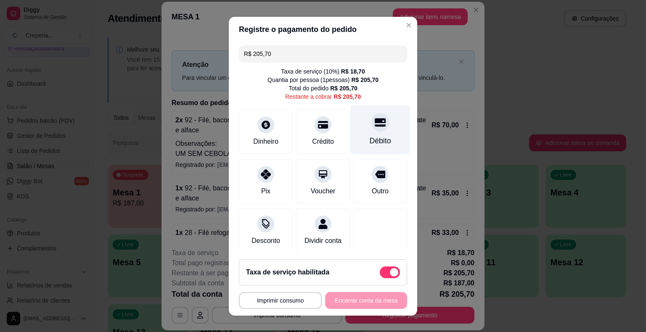
click at [371, 129] on div at bounding box center [380, 122] width 18 height 18
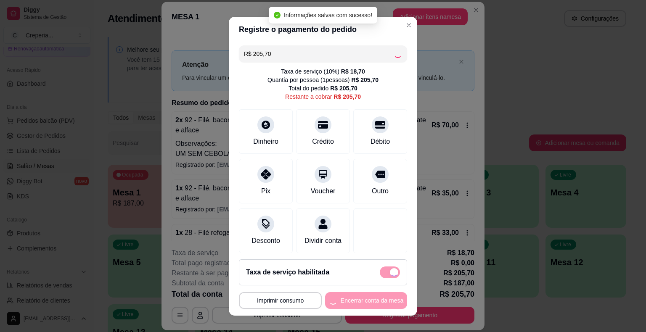
type input "R$ 0,00"
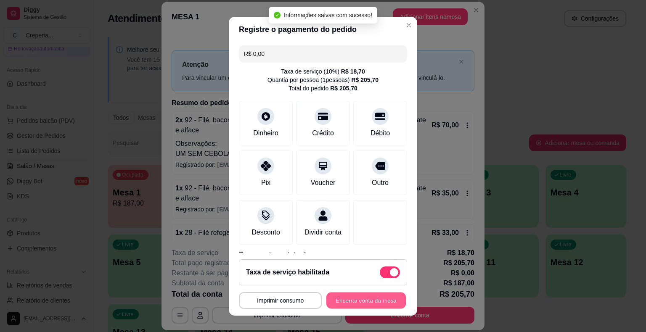
click at [349, 302] on button "Encerrar conta da mesa" at bounding box center [365, 300] width 79 height 16
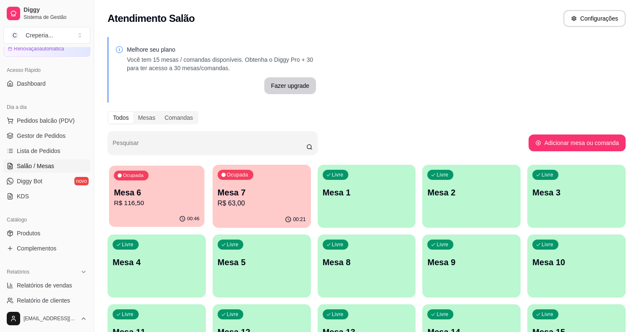
click at [142, 203] on p "R$ 116,50" at bounding box center [157, 203] width 86 height 10
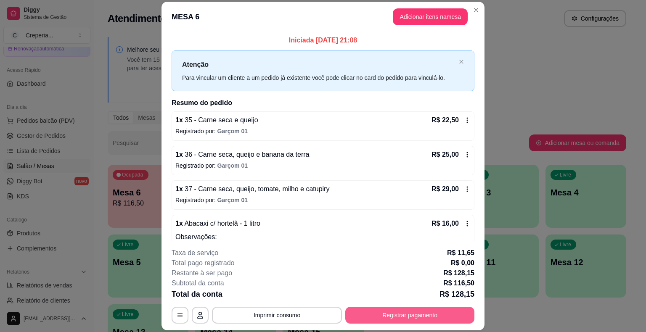
click at [380, 316] on button "Registrar pagamento" at bounding box center [409, 315] width 129 height 17
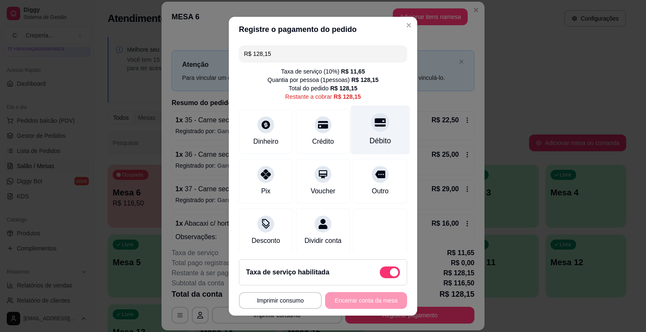
click at [369, 138] on div "Débito" at bounding box center [379, 140] width 21 height 11
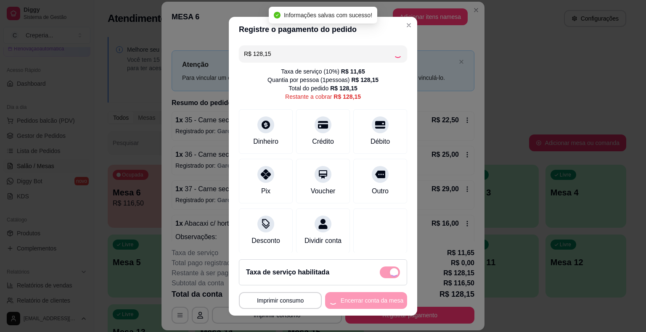
type input "R$ 0,00"
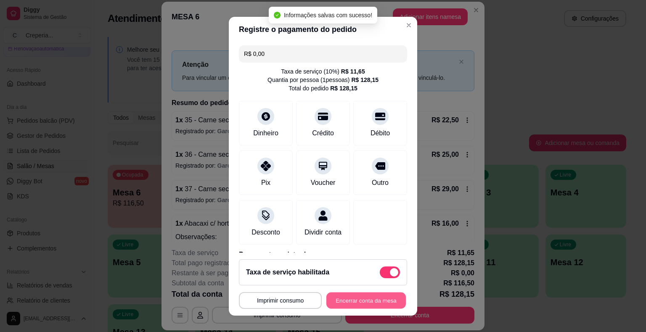
click at [361, 295] on button "Encerrar conta da mesa" at bounding box center [365, 300] width 79 height 16
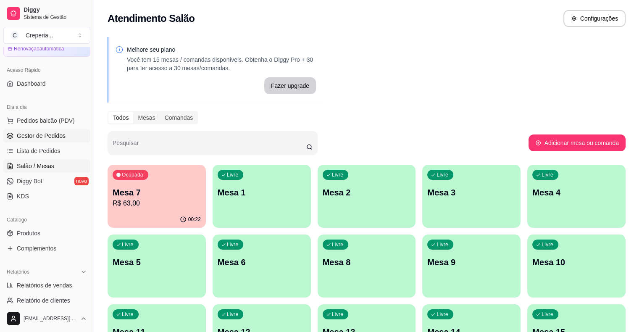
click at [58, 135] on span "Gestor de Pedidos" at bounding box center [41, 136] width 49 height 8
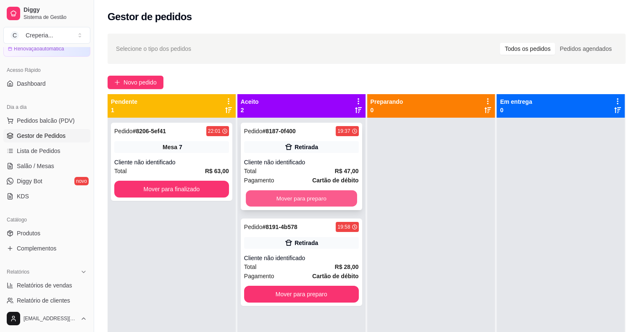
click at [316, 196] on button "Mover para preparo" at bounding box center [301, 198] width 111 height 16
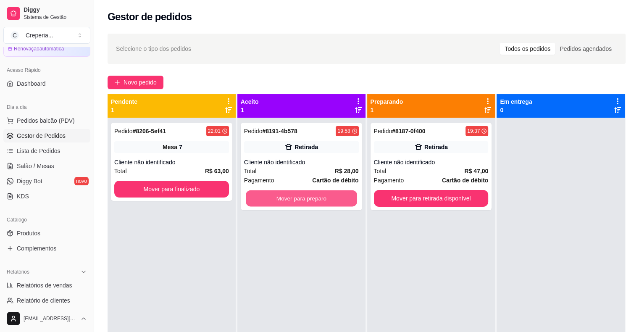
click at [316, 196] on button "Mover para preparo" at bounding box center [301, 198] width 111 height 16
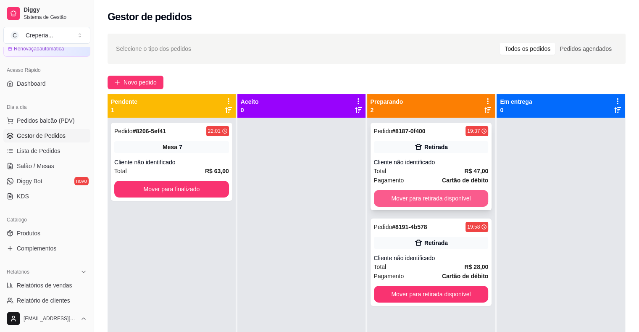
click at [457, 203] on button "Mover para retirada disponível" at bounding box center [431, 198] width 115 height 17
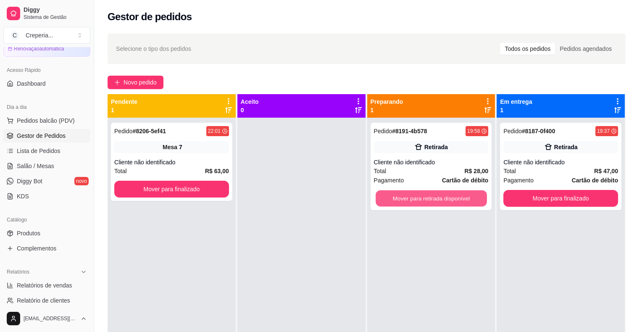
click at [459, 200] on button "Mover para retirada disponível" at bounding box center [431, 198] width 111 height 16
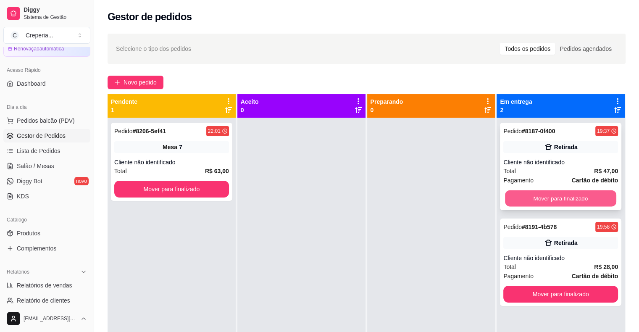
click at [517, 195] on button "Mover para finalizado" at bounding box center [560, 198] width 111 height 16
click at [518, 286] on button "Mover para finalizado" at bounding box center [561, 294] width 115 height 17
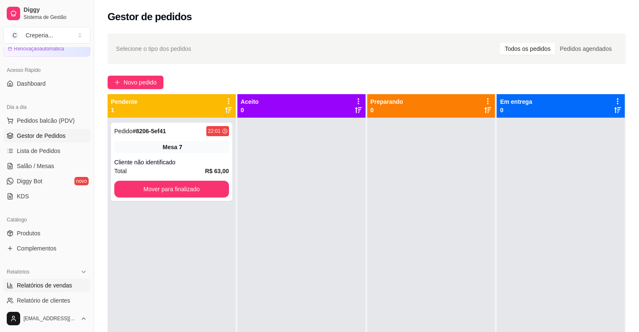
click at [50, 287] on span "Relatórios de vendas" at bounding box center [44, 285] width 55 height 8
select select "ALL"
select select "0"
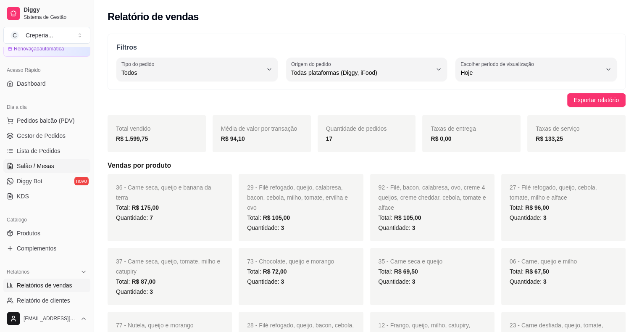
click at [30, 163] on span "Salão / Mesas" at bounding box center [35, 166] width 37 height 8
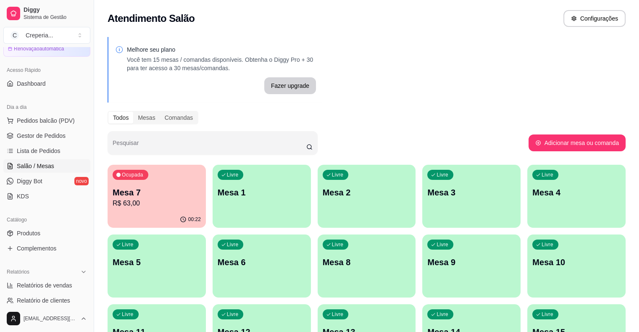
click at [141, 179] on div "Ocupada Mesa 7 R$ 63,00" at bounding box center [157, 188] width 98 height 47
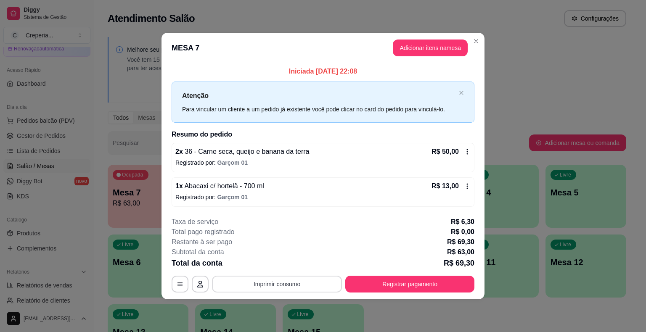
click at [323, 283] on button "Imprimir consumo" at bounding box center [277, 284] width 130 height 17
click at [285, 255] on div "Escolha a impressora IMPRESSORA" at bounding box center [279, 258] width 69 height 29
click at [281, 260] on button "IMPRESSORA" at bounding box center [279, 264] width 59 height 13
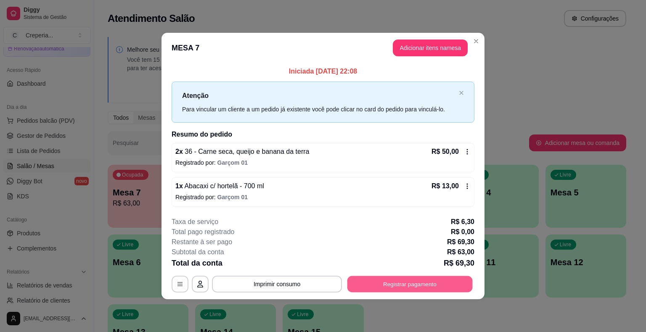
click at [382, 282] on button "Registrar pagamento" at bounding box center [409, 284] width 125 height 16
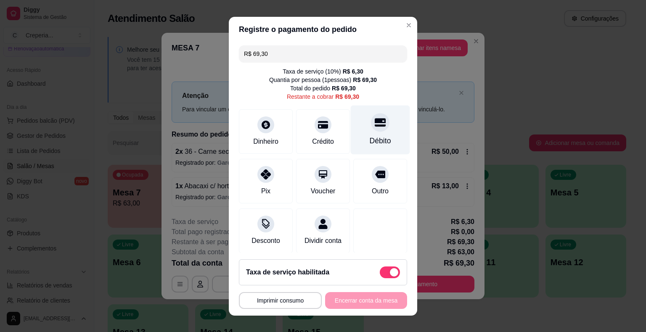
click at [374, 123] on icon at bounding box center [379, 122] width 11 height 11
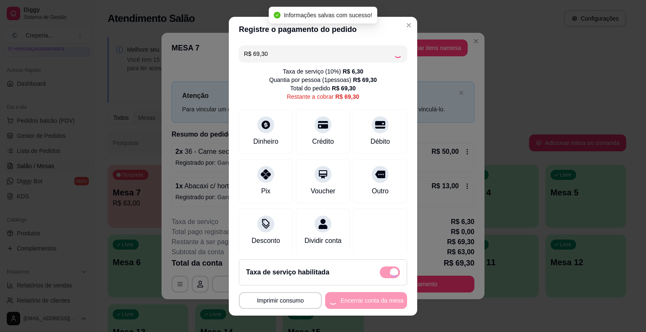
type input "R$ 0,00"
